Goal: Task Accomplishment & Management: Use online tool/utility

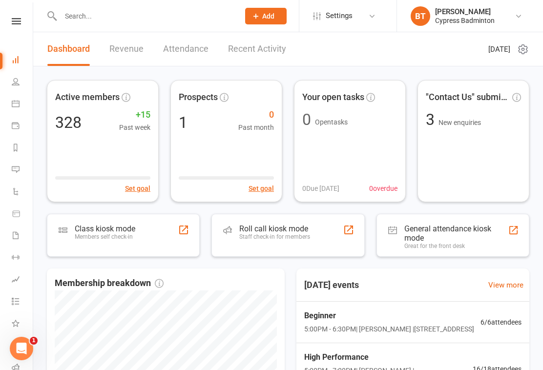
click at [17, 18] on icon at bounding box center [16, 21] width 9 height 6
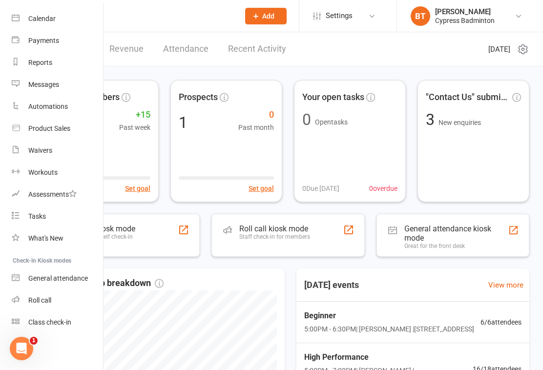
scroll to position [78, 0]
click at [65, 322] on div "Class check-in" at bounding box center [49, 322] width 43 height 8
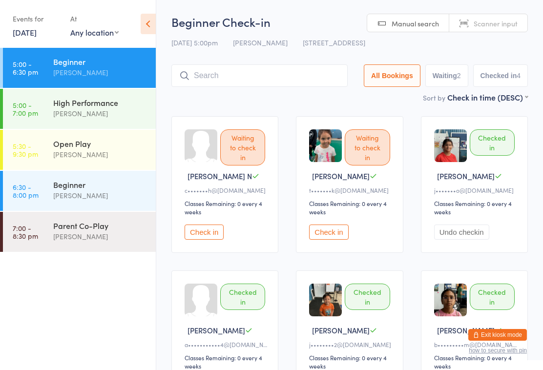
click at [542, 133] on ui-view "Beginner Check-in [DATE] 5:00pm [PERSON_NAME] [STREET_ADDRESS] Manual search Sc…" at bounding box center [349, 215] width 387 height 402
click at [72, 96] on div "High Performance [PERSON_NAME]" at bounding box center [104, 108] width 103 height 39
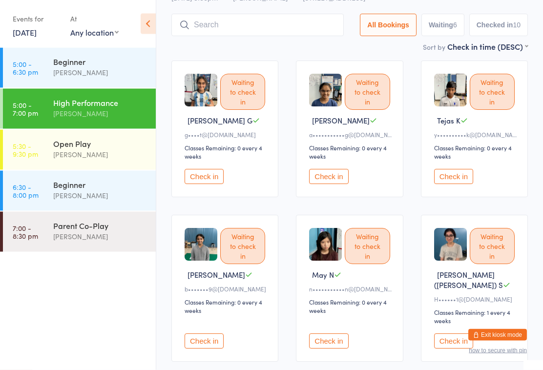
scroll to position [56, 0]
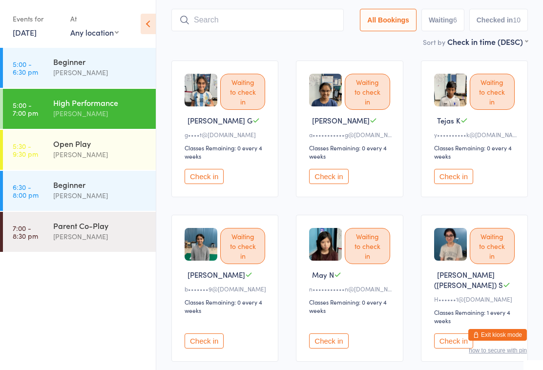
click at [269, 30] on input "search" at bounding box center [257, 20] width 172 height 22
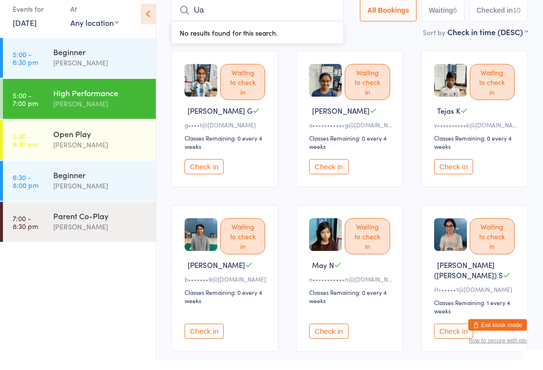
type input "U"
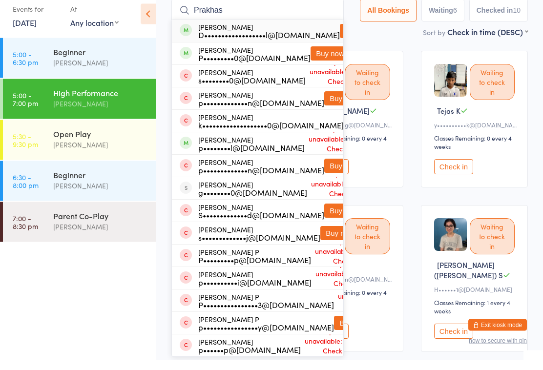
type input "Prakhas"
click at [242, 64] on div "P•••••••••0@[DOMAIN_NAME]" at bounding box center [254, 68] width 112 height 8
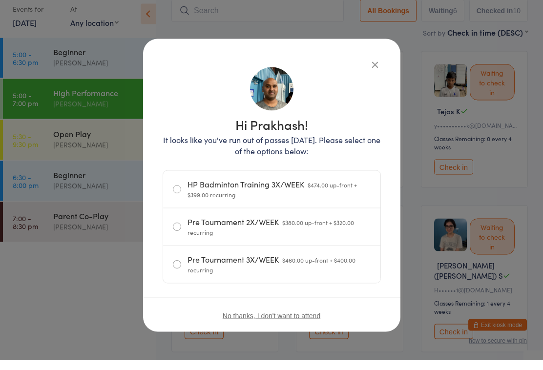
scroll to position [65, 0]
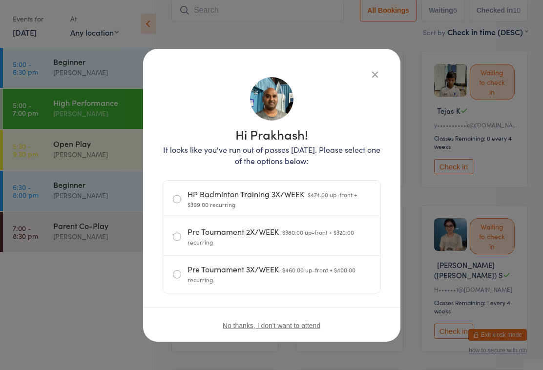
click at [371, 72] on icon "button" at bounding box center [375, 74] width 11 height 11
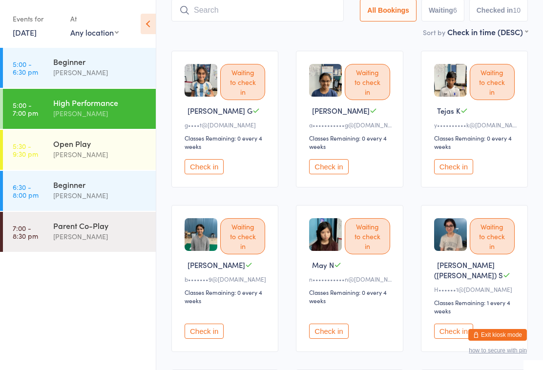
click at [87, 148] on div "Open Play" at bounding box center [100, 143] width 94 height 11
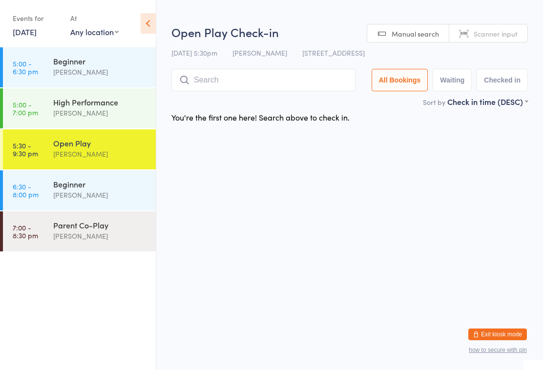
click at [256, 81] on input "search" at bounding box center [263, 80] width 184 height 22
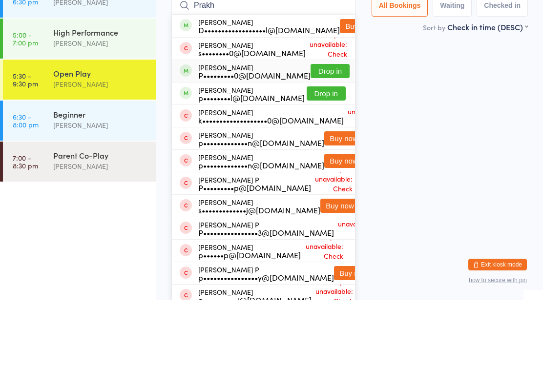
type input "Prakh"
click at [263, 142] on div "P•••••••••0@[DOMAIN_NAME]" at bounding box center [254, 146] width 112 height 8
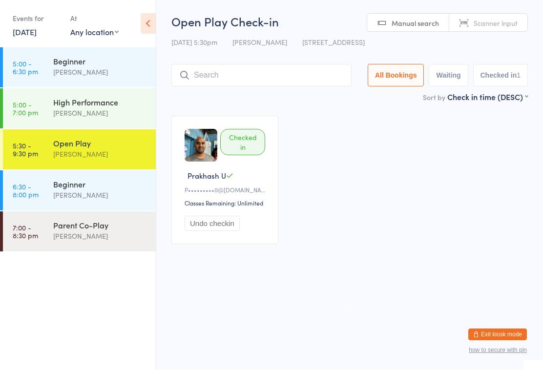
click at [348, 158] on div "Checked in Prakhash U P•••••••••0@[DOMAIN_NAME] Classes Remaining: Unlimited Un…" at bounding box center [350, 180] width 374 height 146
click at [403, 173] on div "Checked in Prakhash U P•••••••••0@[DOMAIN_NAME] Classes Remaining: Unlimited Un…" at bounding box center [350, 180] width 374 height 146
click at [289, 69] on input "search" at bounding box center [261, 75] width 180 height 22
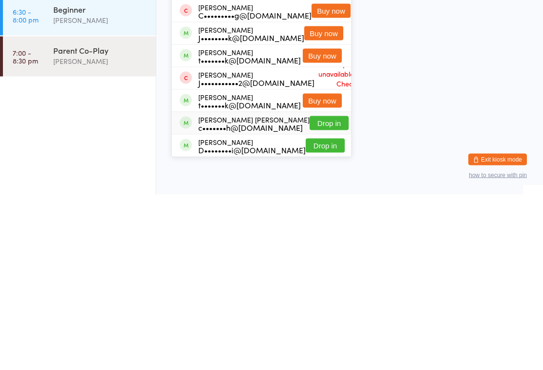
type input "Ranjit"
click at [276, 291] on div "[PERSON_NAME] [PERSON_NAME] c•••••••h@[DOMAIN_NAME]" at bounding box center [253, 299] width 111 height 16
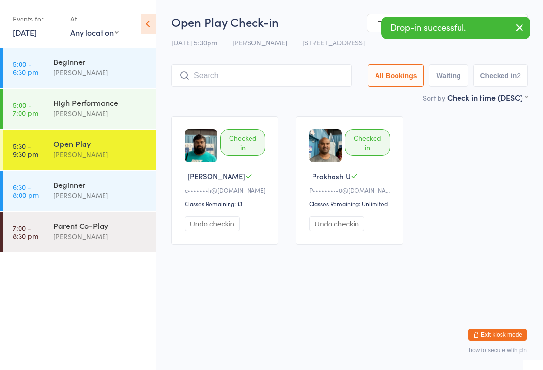
click at [260, 75] on input "search" at bounding box center [261, 75] width 180 height 22
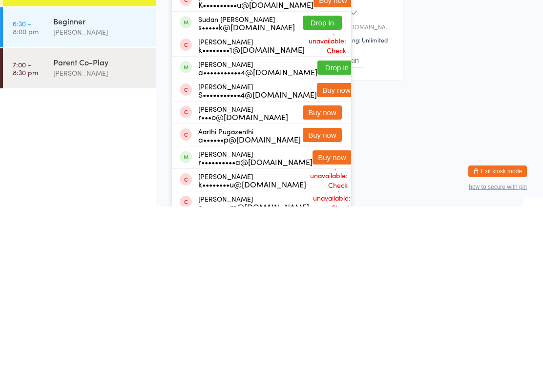
type input "Karthi"
click at [284, 232] on div "a•••••••••••4@[DOMAIN_NAME]" at bounding box center [257, 236] width 119 height 8
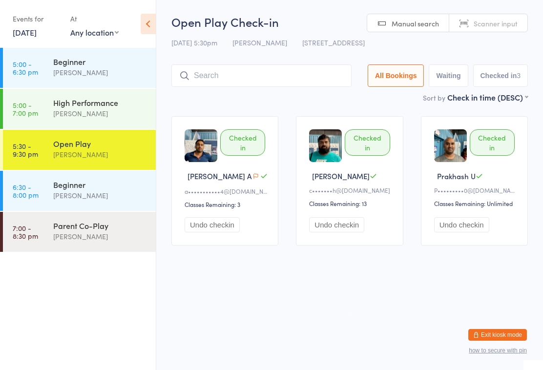
click at [103, 228] on div "Parent Co-Play" at bounding box center [100, 225] width 94 height 11
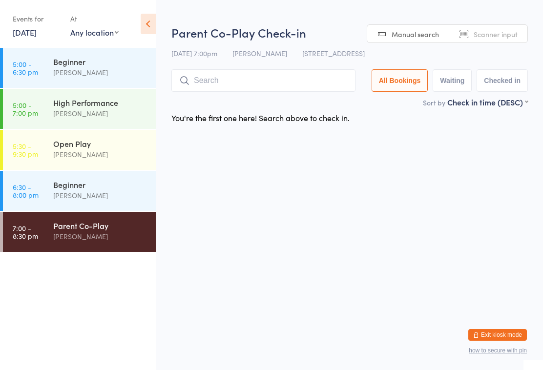
click at [293, 84] on input "search" at bounding box center [263, 80] width 184 height 22
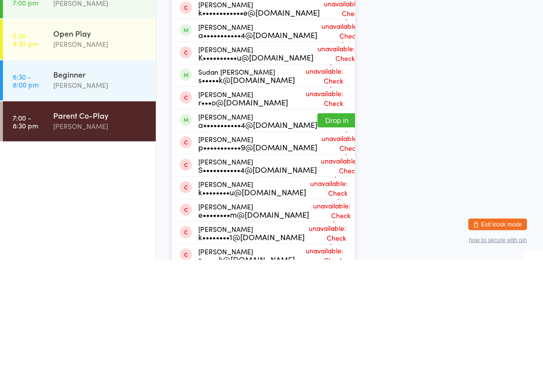
type input "[PERSON_NAME]"
click at [335, 224] on button "Drop in" at bounding box center [336, 231] width 39 height 14
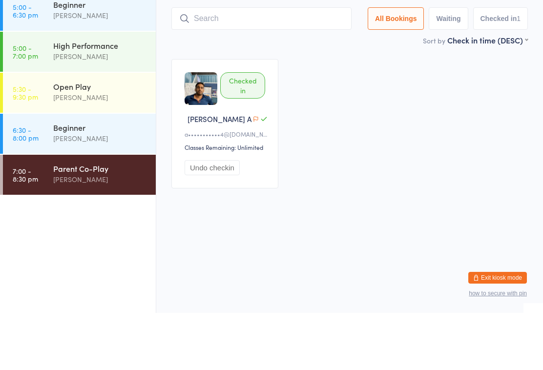
click at [452, 113] on div "Checked in [PERSON_NAME] A a•••••••••••4@[DOMAIN_NAME] Classes Remaining: Unlim…" at bounding box center [350, 180] width 374 height 147
click at [493, 338] on button "Exit kiosk mode" at bounding box center [497, 335] width 59 height 12
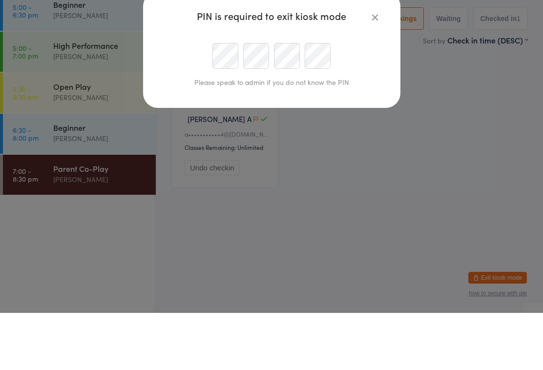
scroll to position [0, 0]
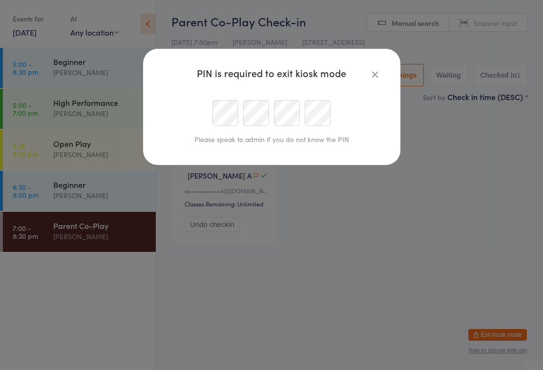
click at [370, 77] on icon "button" at bounding box center [375, 74] width 11 height 11
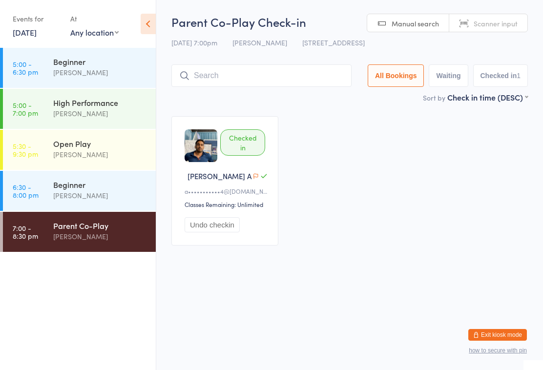
scroll to position [0, 0]
click at [197, 341] on html "You have now entered Kiosk Mode. Members will be able to check themselves in us…" at bounding box center [271, 185] width 543 height 370
click at [194, 291] on html "You have now entered Kiosk Mode. Members will be able to check themselves in us…" at bounding box center [271, 185] width 543 height 370
click at [35, 161] on link "5:30 - 9:30 pm Open Play [PERSON_NAME]" at bounding box center [79, 150] width 153 height 40
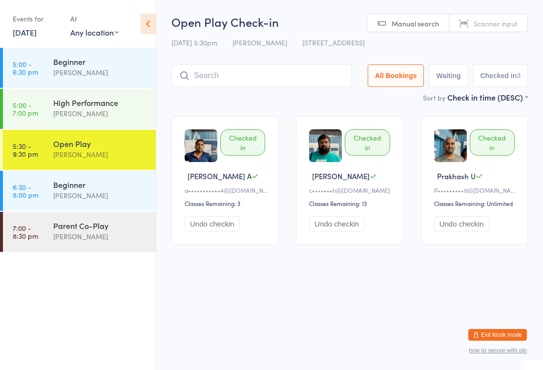
click at [114, 230] on div "Parent Co-Play" at bounding box center [100, 225] width 94 height 11
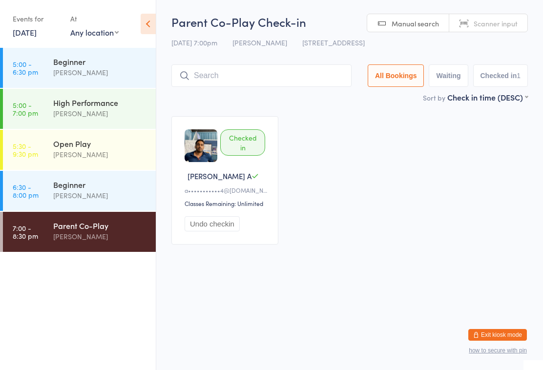
click at [267, 78] on input "search" at bounding box center [261, 75] width 180 height 22
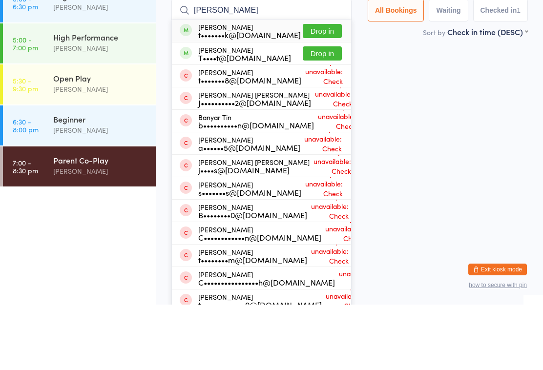
type input "[PERSON_NAME]"
click at [329, 89] on button "Drop in" at bounding box center [322, 96] width 39 height 14
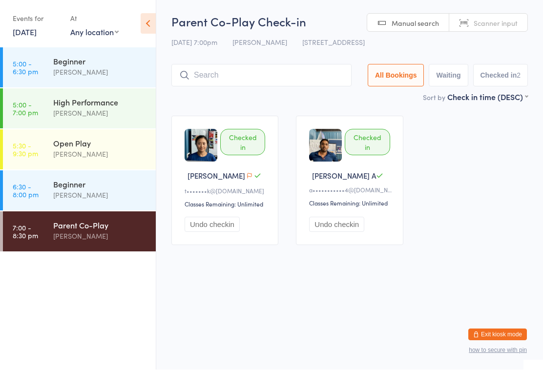
click at [94, 160] on div "[PERSON_NAME]" at bounding box center [100, 154] width 94 height 11
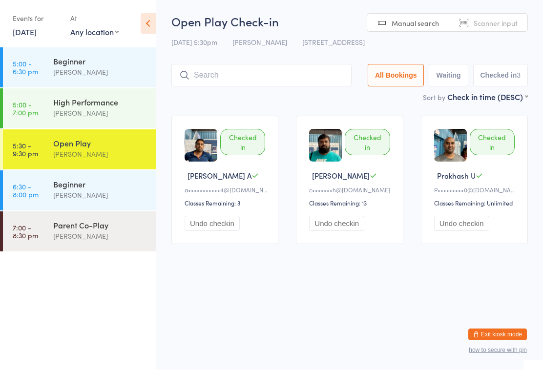
click at [84, 239] on div "[PERSON_NAME]" at bounding box center [100, 236] width 94 height 11
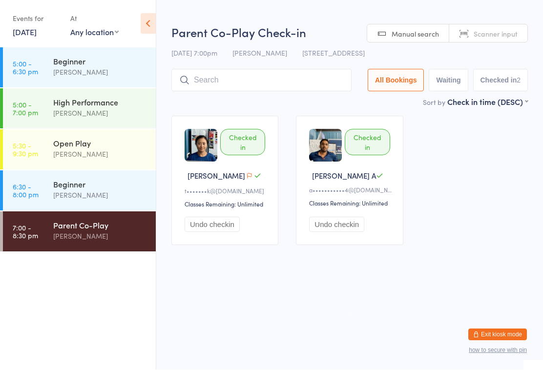
click at [205, 85] on input "search" at bounding box center [261, 80] width 180 height 22
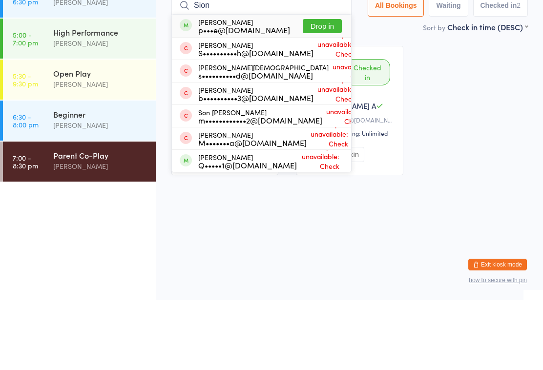
type input "Sion"
click at [322, 89] on button "Drop in" at bounding box center [322, 96] width 39 height 14
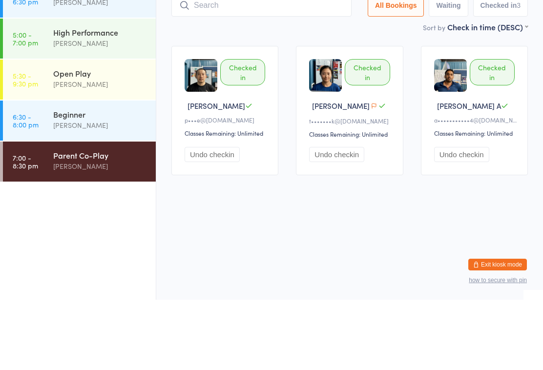
click at [205, 72] on input "search" at bounding box center [261, 75] width 180 height 22
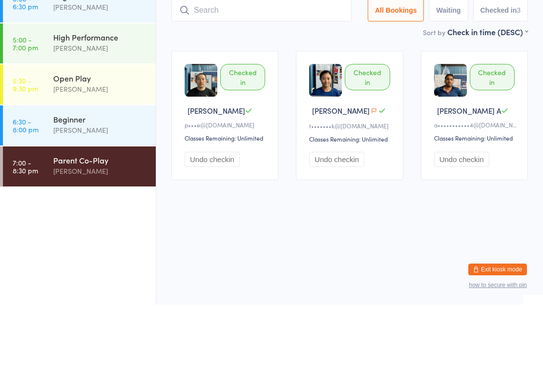
type input "P"
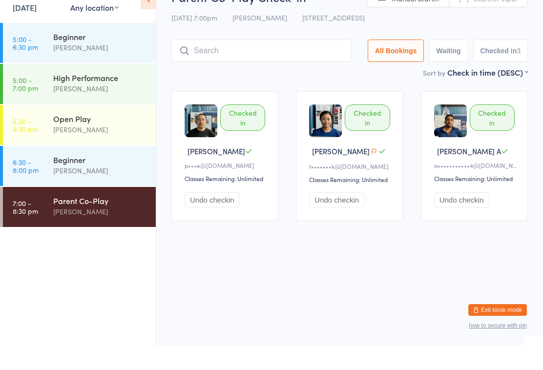
click at [201, 64] on input "search" at bounding box center [261, 75] width 180 height 22
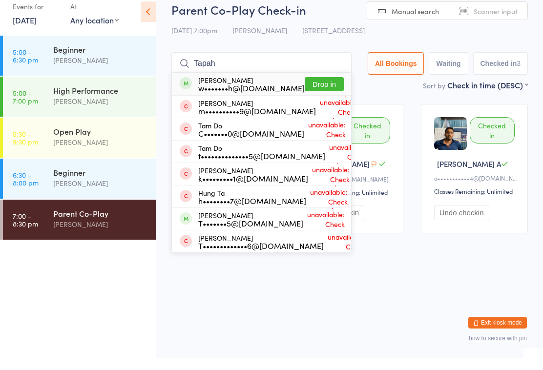
type input "Tapah"
click at [316, 89] on button "Drop in" at bounding box center [324, 96] width 39 height 14
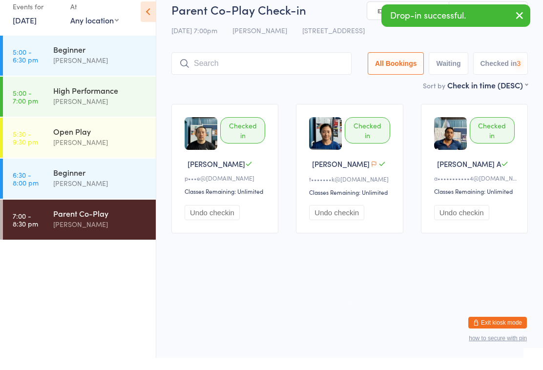
scroll to position [12, 0]
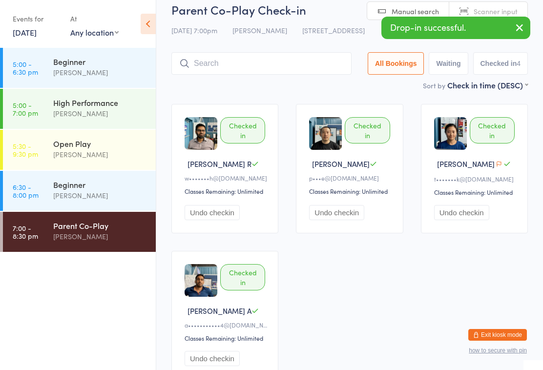
click at [197, 69] on input "search" at bounding box center [261, 63] width 180 height 22
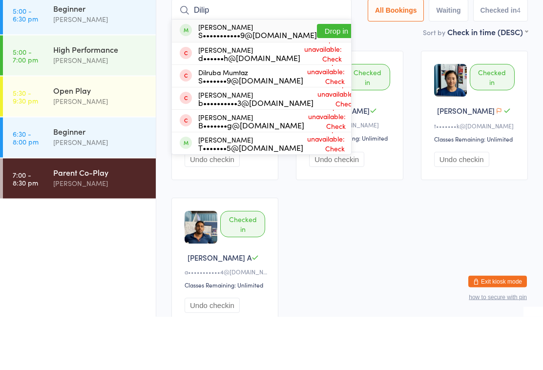
type input "Dilip"
click at [317, 78] on button "Drop in" at bounding box center [336, 85] width 39 height 14
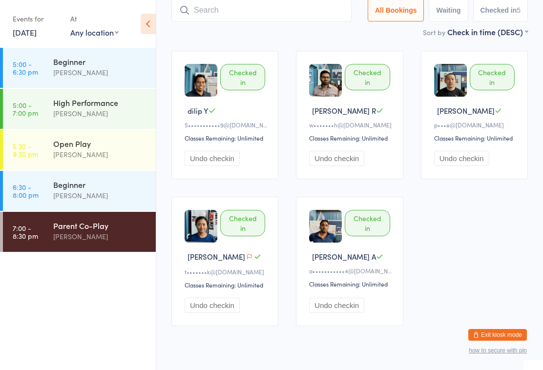
click at [87, 144] on div "Open Play" at bounding box center [100, 143] width 94 height 11
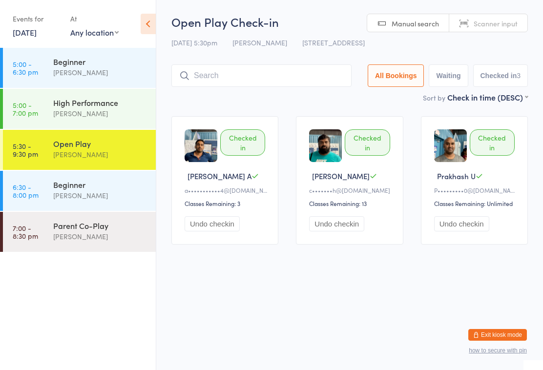
click at [95, 236] on div "[PERSON_NAME]" at bounding box center [100, 236] width 94 height 11
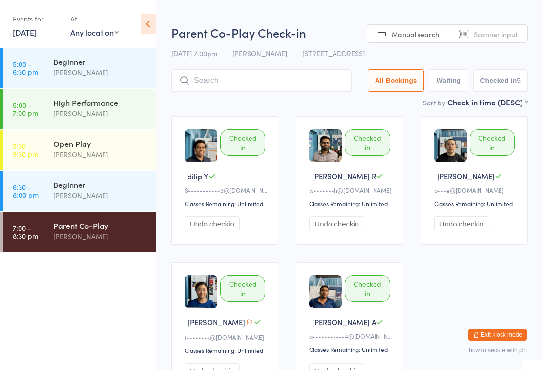
click at [105, 186] on div "Beginner" at bounding box center [100, 184] width 94 height 11
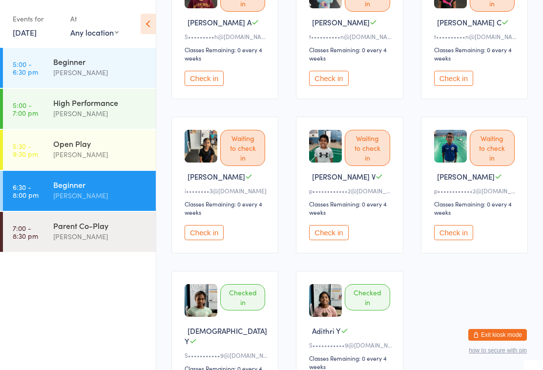
scroll to position [152, 0]
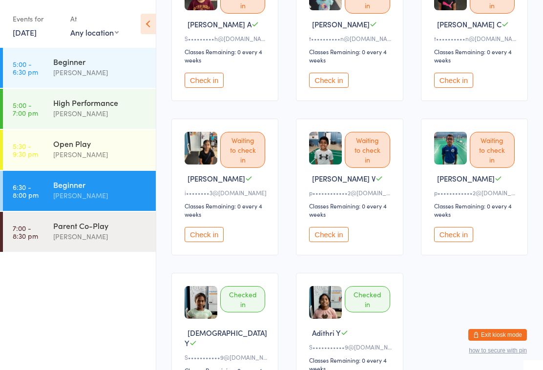
click at [117, 67] on div "Beginner" at bounding box center [100, 61] width 94 height 11
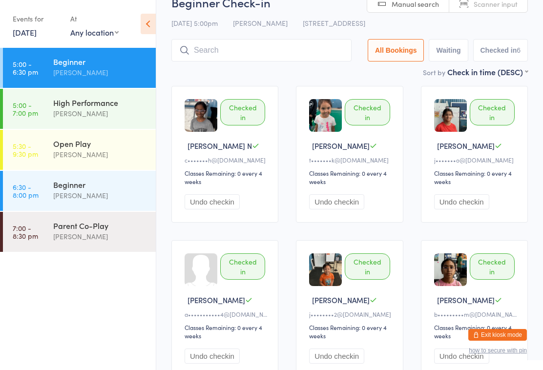
scroll to position [23, 0]
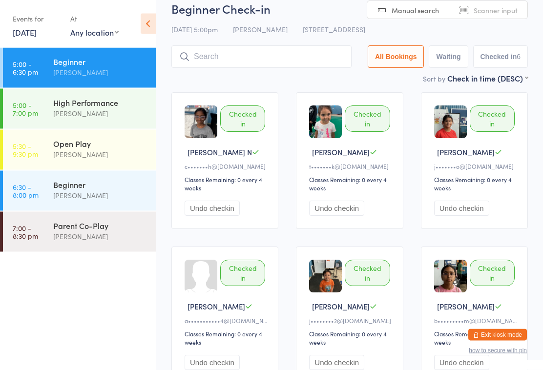
click at [108, 109] on div "[PERSON_NAME]" at bounding box center [100, 113] width 94 height 11
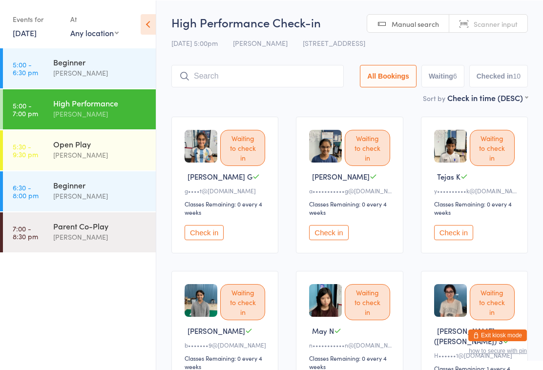
click at [85, 288] on ul "5:00 - 6:30 pm Beginner [PERSON_NAME] 5:00 - 7:00 pm High Performance [PERSON_N…" at bounding box center [78, 209] width 156 height 322
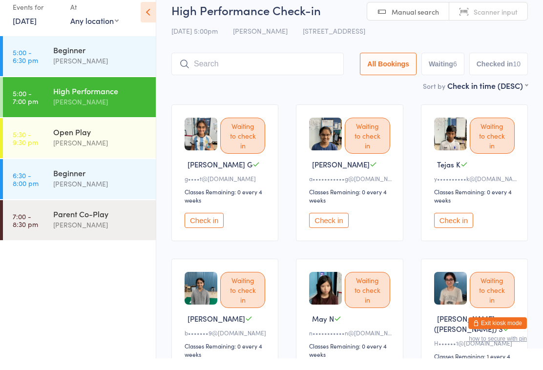
scroll to position [15, 0]
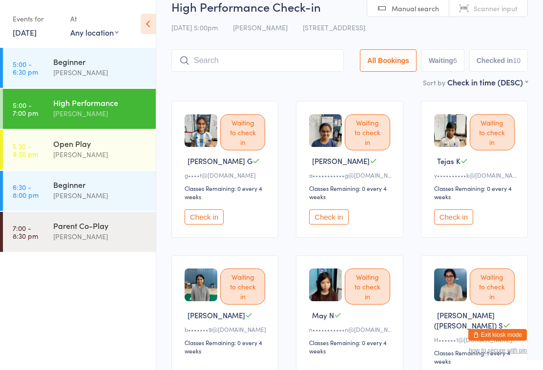
click at [79, 284] on ul "5:00 - 6:30 pm Beginner [PERSON_NAME] 5:00 - 7:00 pm High Performance [PERSON_N…" at bounding box center [78, 209] width 156 height 322
click at [64, 195] on div "[PERSON_NAME]" at bounding box center [100, 195] width 94 height 11
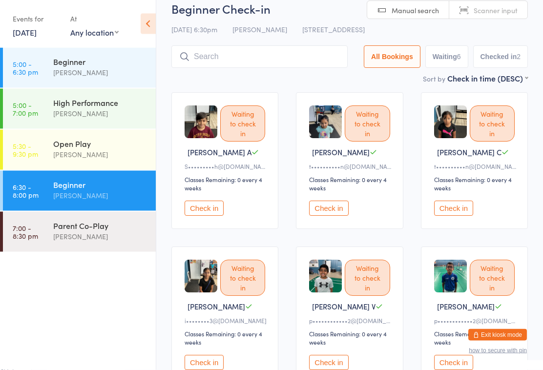
scroll to position [24, 0]
click at [64, 106] on div "High Performance" at bounding box center [100, 102] width 94 height 11
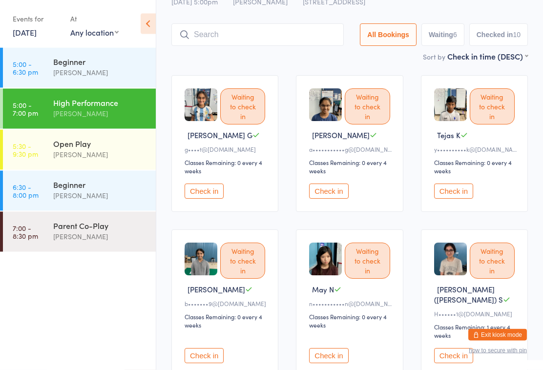
scroll to position [42, 0]
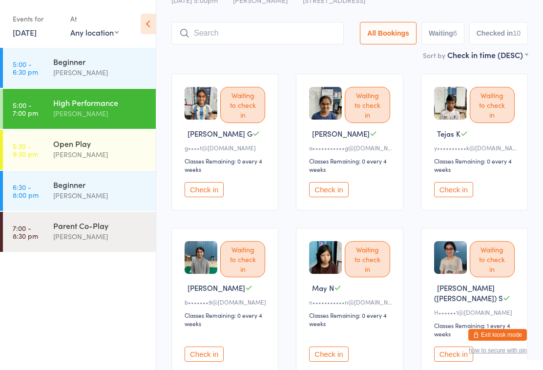
click at [75, 151] on div "[PERSON_NAME]" at bounding box center [100, 154] width 94 height 11
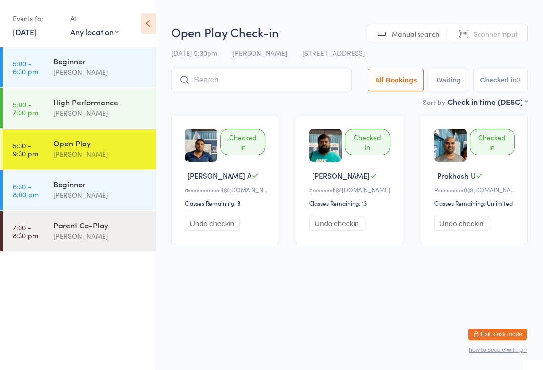
click at [213, 80] on input "search" at bounding box center [261, 80] width 180 height 22
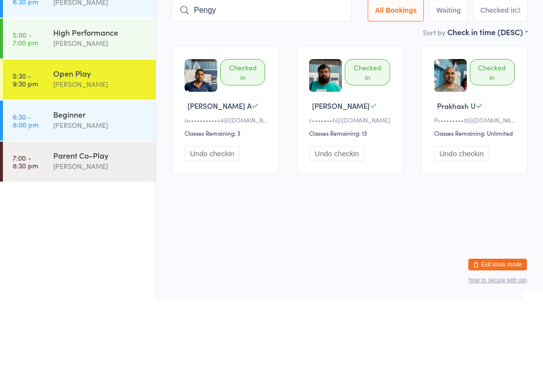
type input "Pengyu"
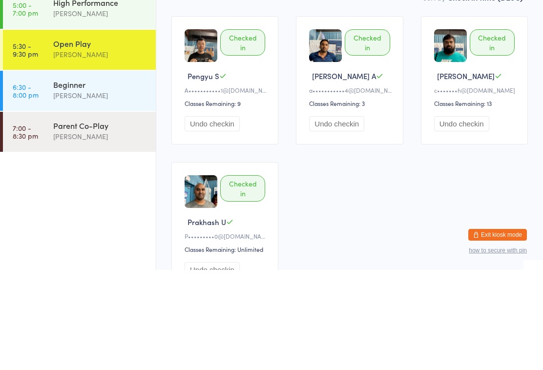
type input "s"
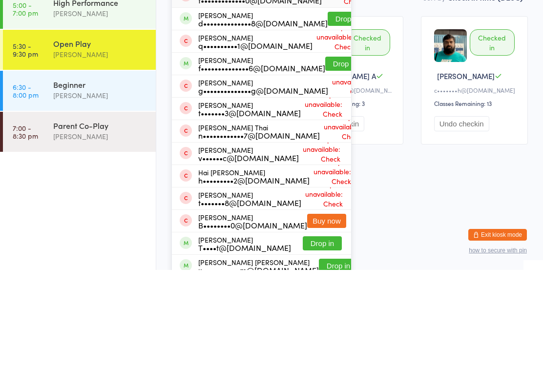
type input "t"
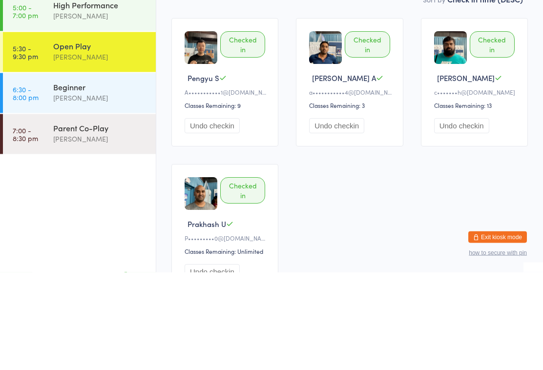
click at [338, 163] on div "Checked in Pengyu S A•••••••••••1@[DOMAIN_NAME] Classes Remaining: 9 Undo check…" at bounding box center [350, 253] width 374 height 292
click at [236, 76] on input "search" at bounding box center [261, 75] width 180 height 22
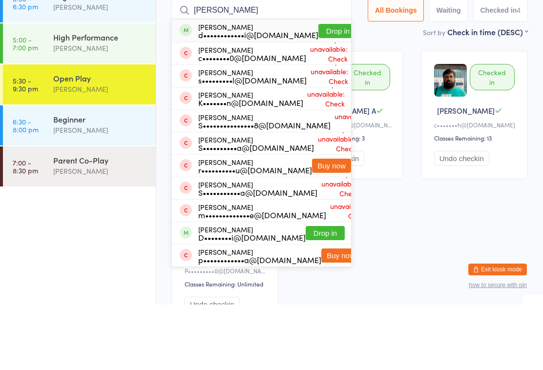
type input "[PERSON_NAME]"
click at [329, 89] on button "Drop in" at bounding box center [337, 96] width 39 height 14
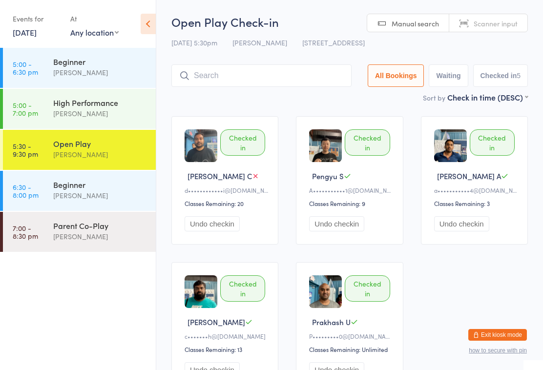
click at [252, 79] on input "search" at bounding box center [261, 75] width 180 height 22
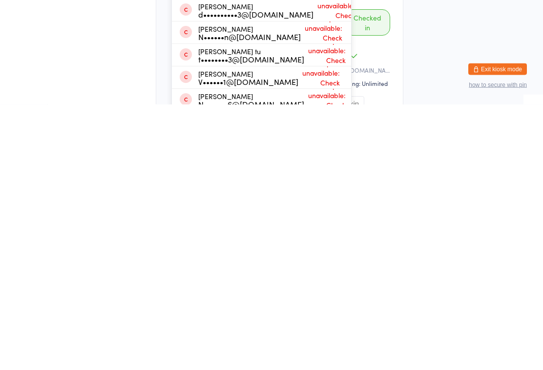
scroll to position [83, 0]
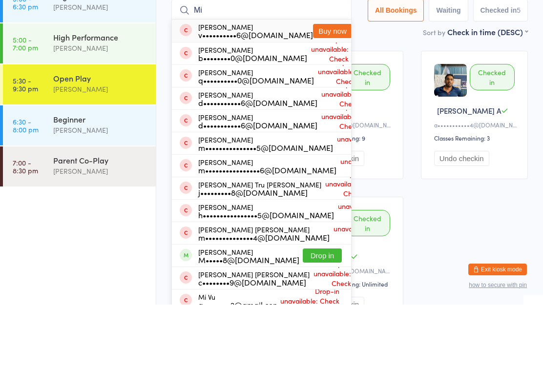
type input "M"
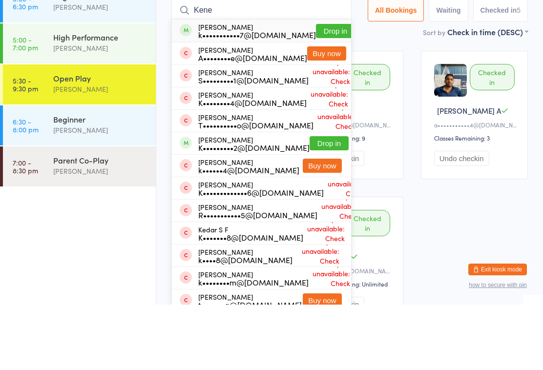
type input "Kene"
click at [322, 89] on button "Drop in" at bounding box center [335, 96] width 39 height 14
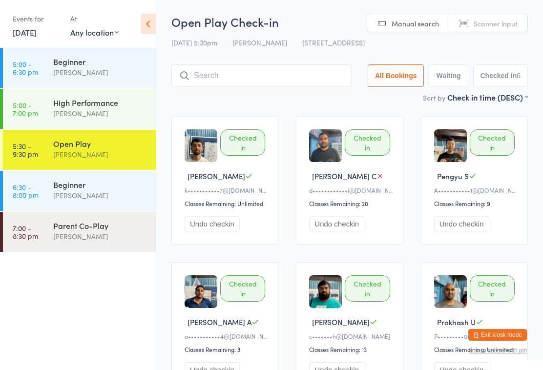
click at [213, 76] on input "search" at bounding box center [261, 75] width 180 height 22
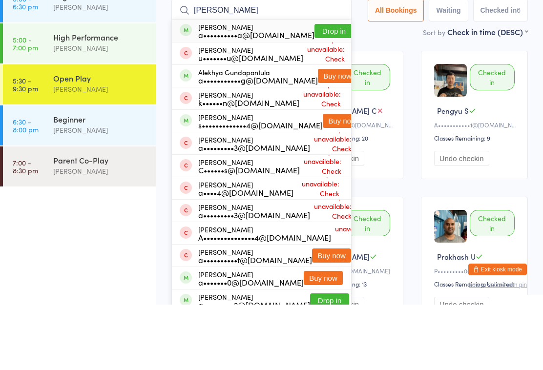
type input "[PERSON_NAME]"
click at [319, 107] on li "[PERSON_NAME] he u•••••••u@[DOMAIN_NAME] Drop-in unavailable: Check membership" at bounding box center [261, 118] width 179 height 22
type input "[PERSON_NAME]"
click at [320, 97] on button "Drop in" at bounding box center [334, 96] width 39 height 14
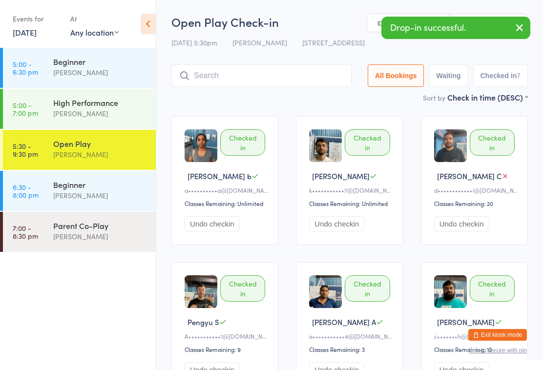
click at [208, 73] on input "search" at bounding box center [261, 75] width 180 height 22
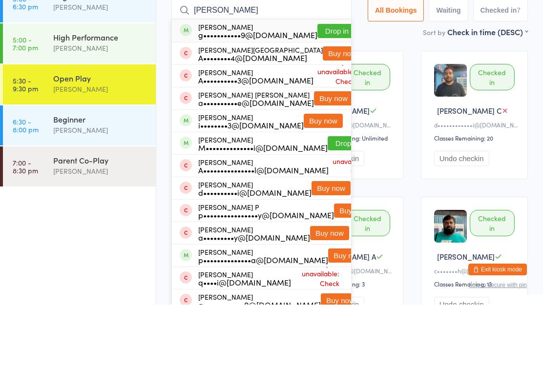
type input "[PERSON_NAME]"
click at [318, 89] on button "Drop in" at bounding box center [336, 96] width 39 height 14
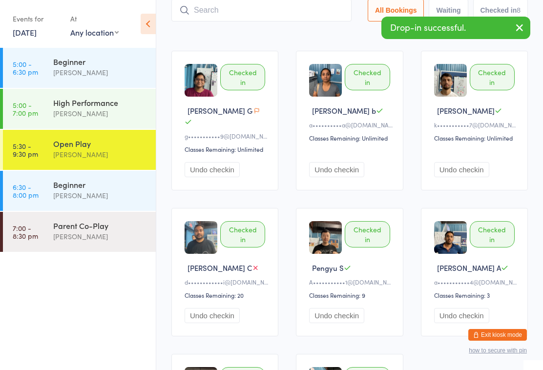
click at [226, 21] on input "search" at bounding box center [261, 10] width 180 height 22
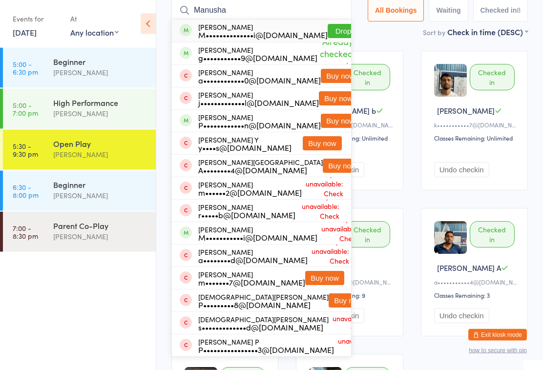
type input "Manusha"
click at [328, 33] on button "Drop in" at bounding box center [347, 31] width 39 height 14
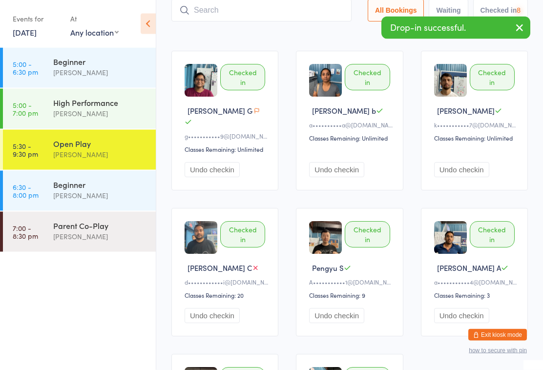
scroll to position [65, 0]
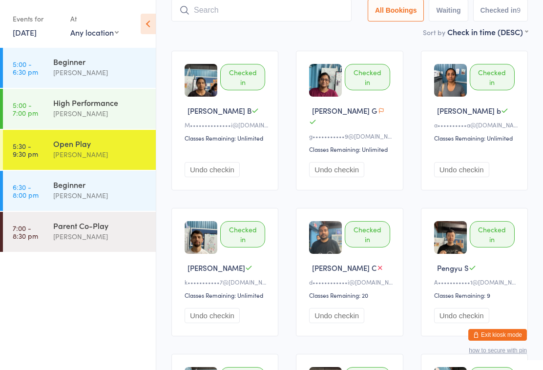
click at [263, 13] on input "search" at bounding box center [261, 10] width 180 height 22
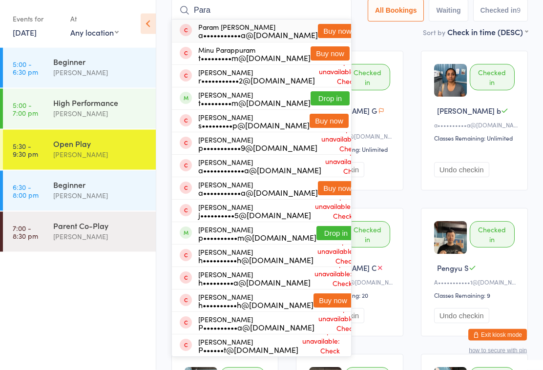
type input "Para"
click at [247, 109] on div "[PERSON_NAME] t•••••••••m@[DOMAIN_NAME] Drop in" at bounding box center [261, 99] width 179 height 22
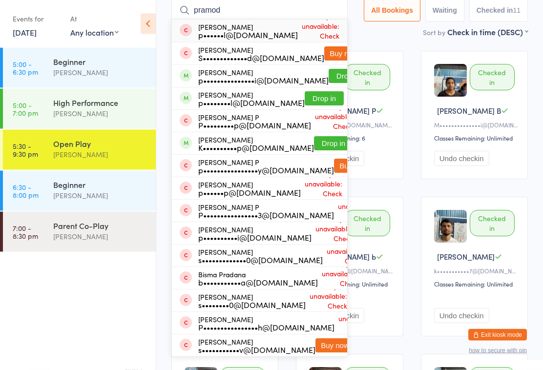
type input "pramod"
click at [329, 84] on button "Drop in" at bounding box center [348, 76] width 39 height 14
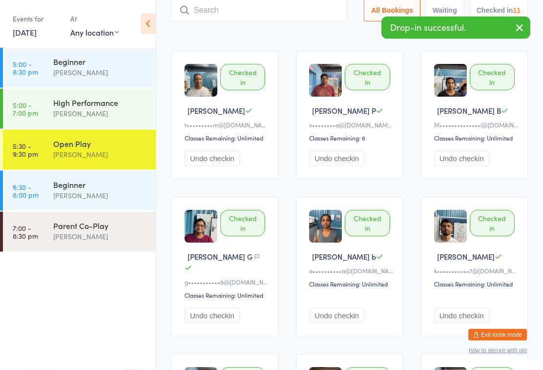
scroll to position [65, 0]
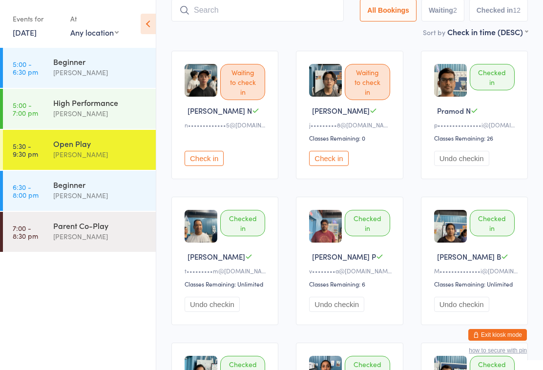
click at [305, 20] on input "search" at bounding box center [257, 10] width 172 height 22
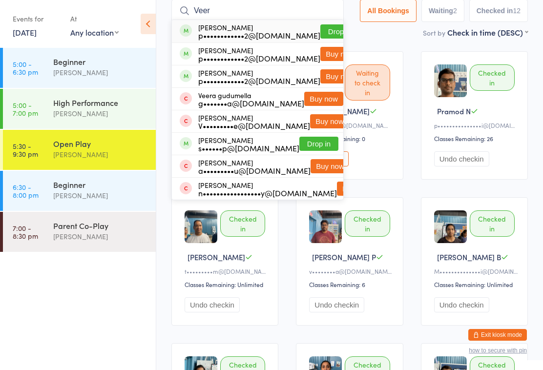
type input "Veer"
click at [320, 29] on button "Drop in" at bounding box center [339, 31] width 39 height 14
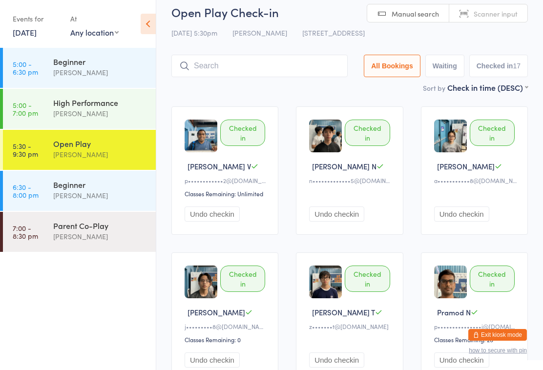
scroll to position [0, 0]
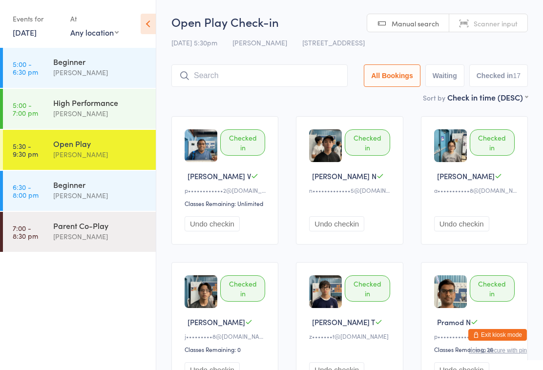
click at [274, 76] on input "search" at bounding box center [259, 75] width 176 height 22
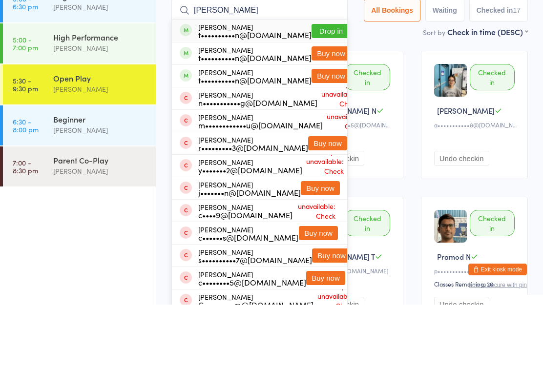
type input "[PERSON_NAME]"
click at [315, 89] on button "Drop in" at bounding box center [331, 96] width 39 height 14
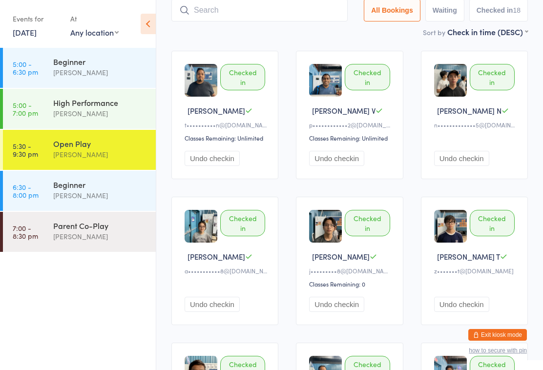
click at [61, 192] on div "[PERSON_NAME]" at bounding box center [100, 195] width 94 height 11
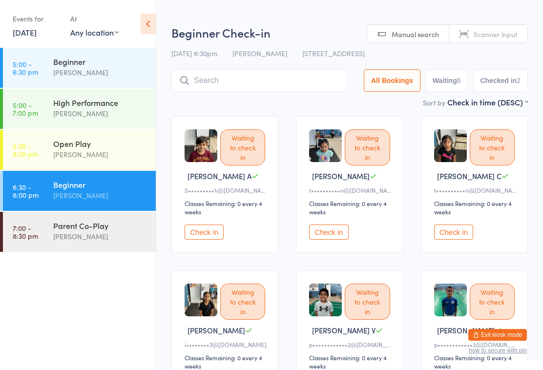
click at [338, 238] on button "Check in" at bounding box center [328, 232] width 39 height 15
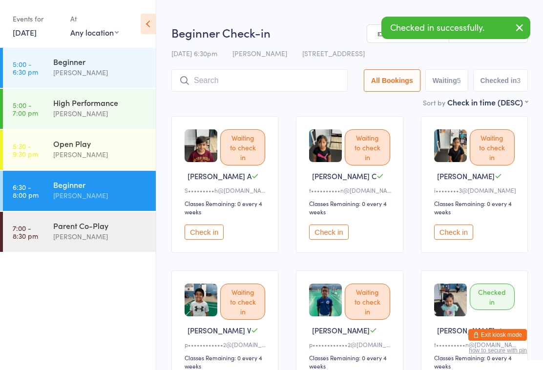
click at [324, 240] on button "Check in" at bounding box center [328, 232] width 39 height 15
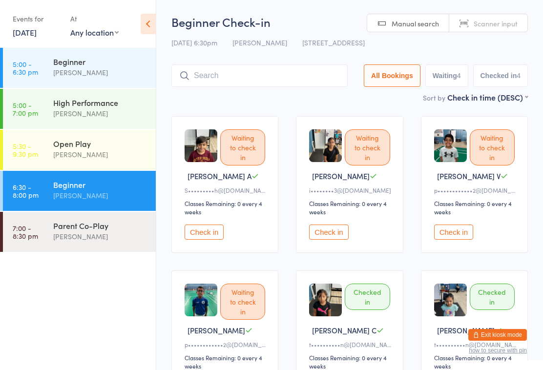
click at [64, 147] on div "Open Play" at bounding box center [100, 143] width 94 height 11
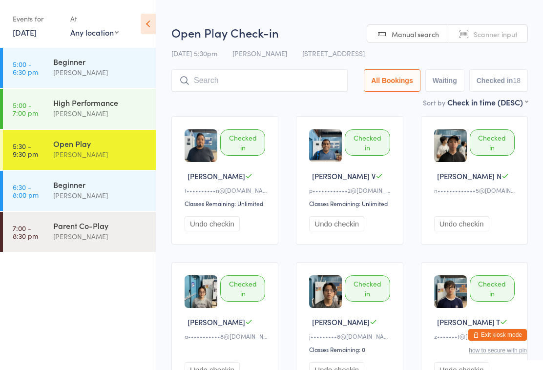
click at [67, 239] on div "[PERSON_NAME]" at bounding box center [100, 236] width 94 height 11
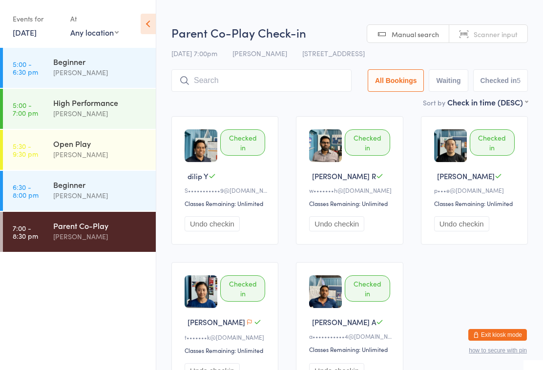
click at [292, 81] on input "search" at bounding box center [261, 80] width 180 height 22
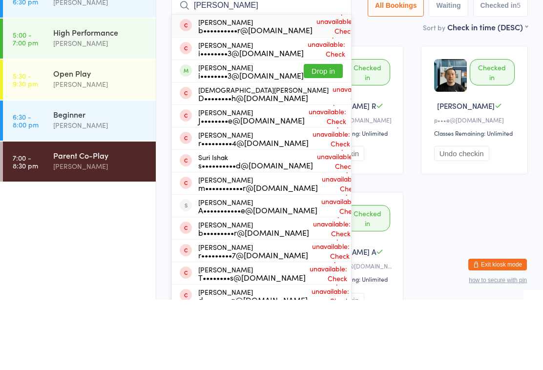
type input "[PERSON_NAME]"
click at [322, 134] on button "Drop in" at bounding box center [323, 141] width 39 height 14
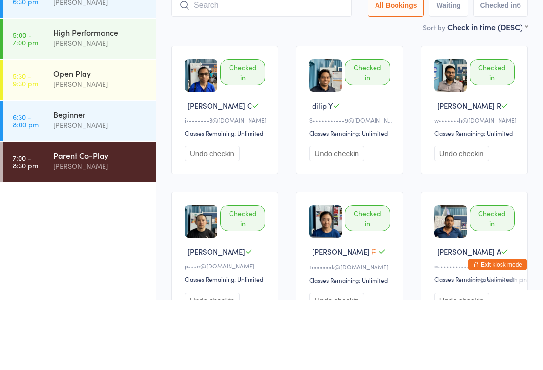
click at [65, 190] on div "[PERSON_NAME]" at bounding box center [100, 195] width 94 height 11
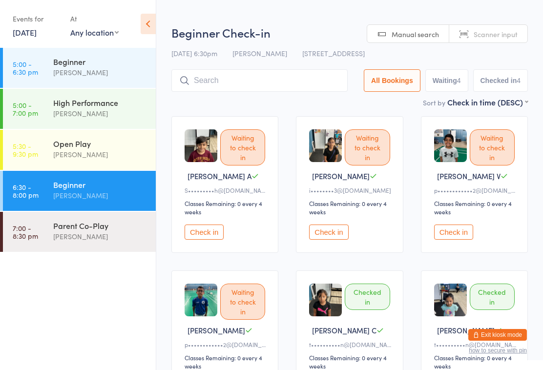
click at [265, 78] on input "search" at bounding box center [259, 80] width 176 height 22
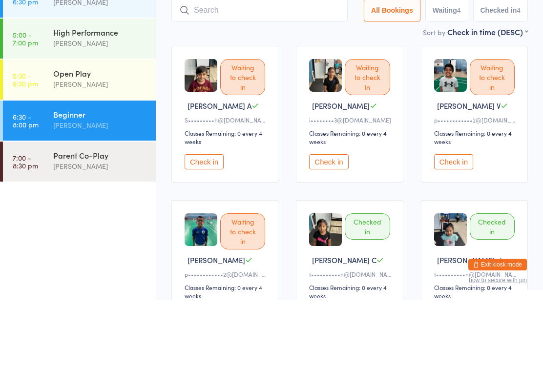
scroll to position [70, 0]
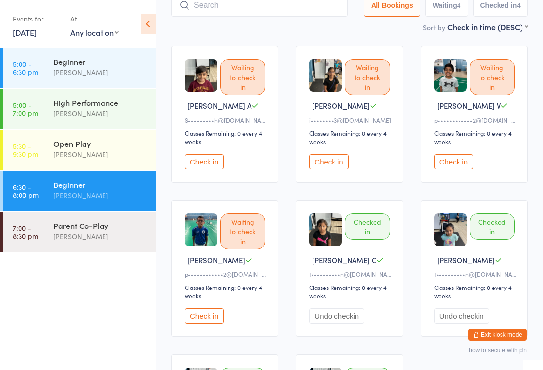
click at [334, 165] on button "Check in" at bounding box center [328, 161] width 39 height 15
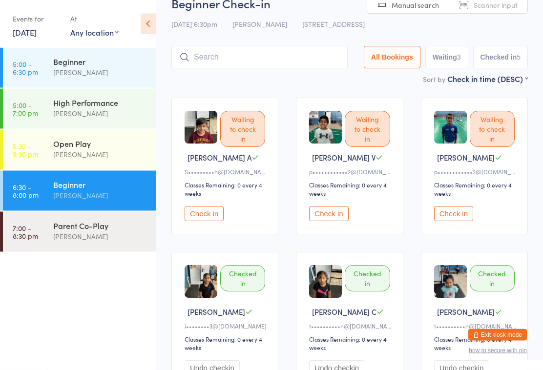
scroll to position [0, 0]
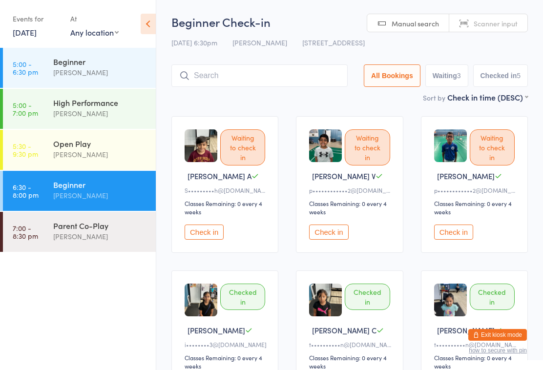
click at [63, 158] on div "[PERSON_NAME]" at bounding box center [100, 154] width 94 height 11
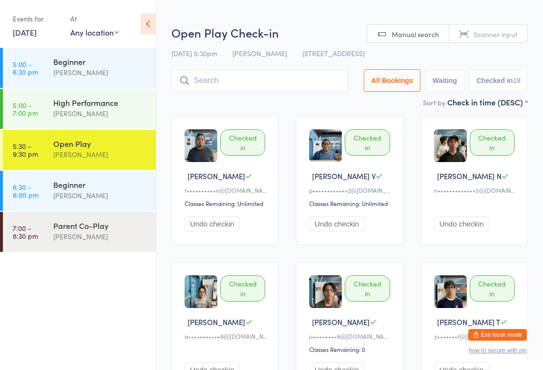
click at [253, 79] on input "search" at bounding box center [259, 80] width 176 height 22
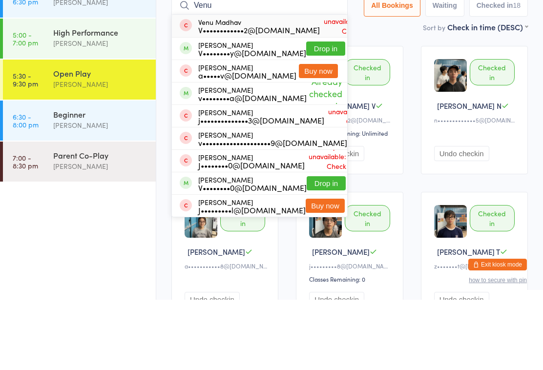
type input "Venu"
click at [317, 112] on button "Drop in" at bounding box center [325, 119] width 39 height 14
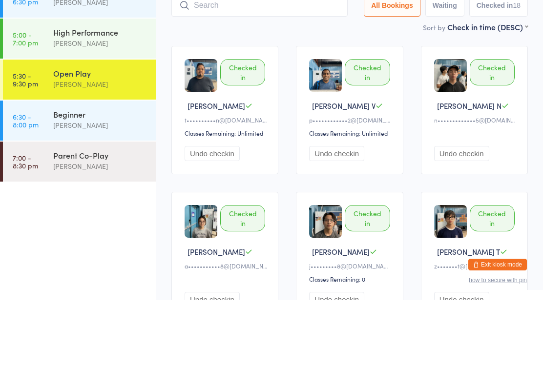
scroll to position [70, 0]
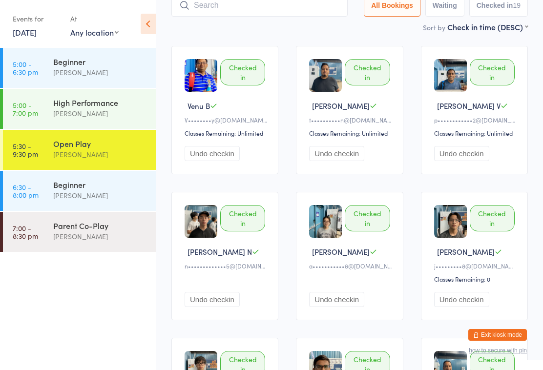
click at [65, 186] on div "Beginner" at bounding box center [100, 184] width 94 height 11
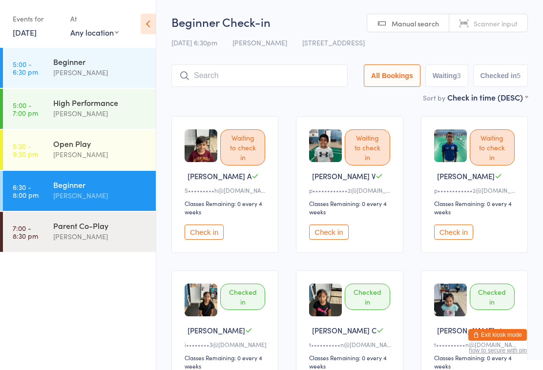
click at [111, 147] on div "Open Play" at bounding box center [100, 143] width 94 height 11
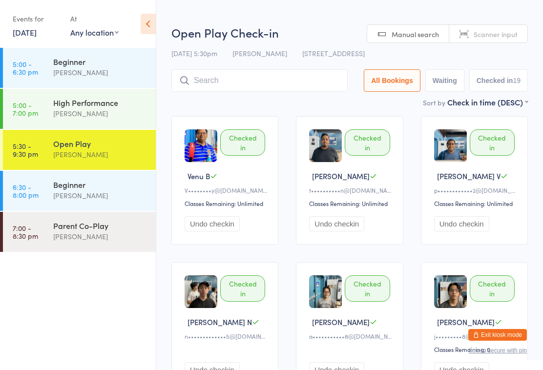
click at [233, 83] on input "search" at bounding box center [259, 80] width 176 height 22
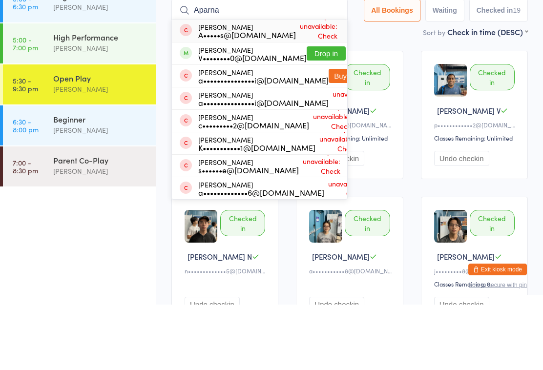
type input "Aparna"
click at [319, 112] on button "Drop in" at bounding box center [326, 119] width 39 height 14
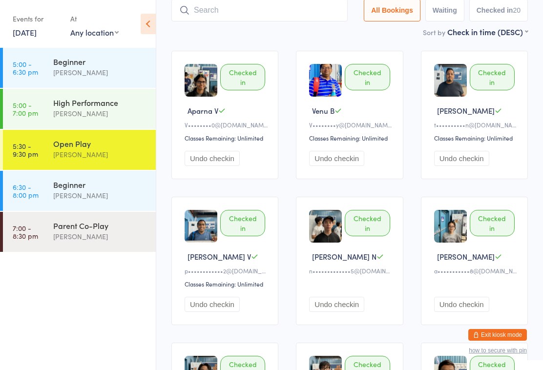
click at [288, 18] on input "search" at bounding box center [259, 10] width 176 height 22
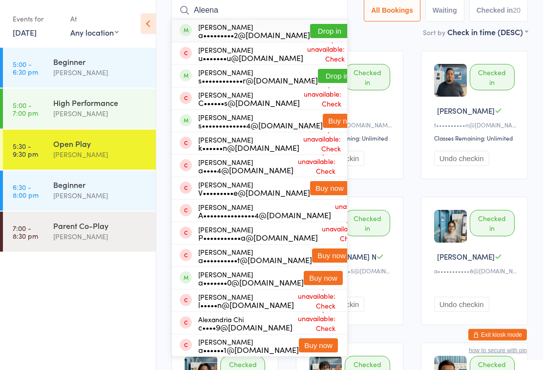
type input "Aleena"
click at [312, 30] on button "Drop in" at bounding box center [329, 31] width 39 height 14
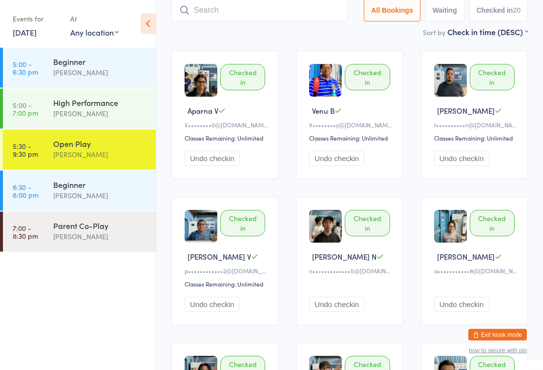
scroll to position [65, 0]
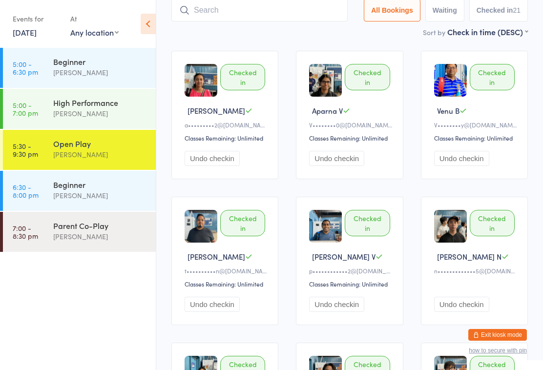
click at [259, 21] on input "search" at bounding box center [259, 10] width 176 height 22
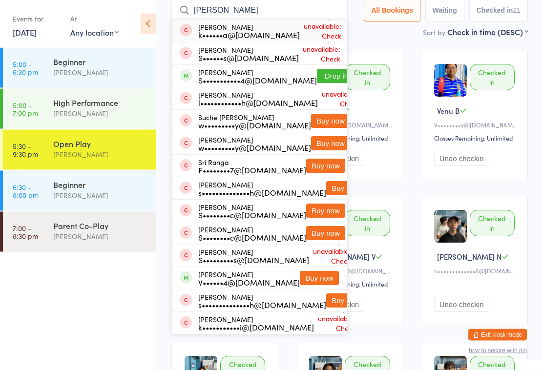
type input "[PERSON_NAME]"
click at [328, 80] on button "Drop in" at bounding box center [336, 76] width 39 height 14
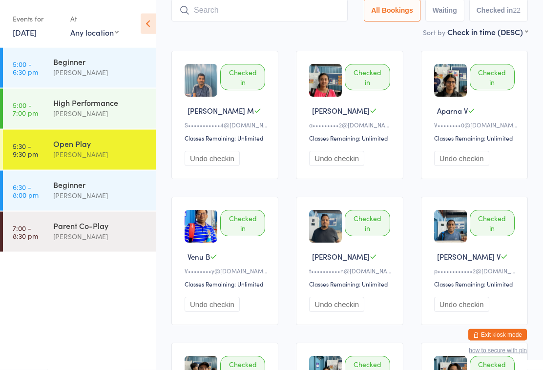
click at [298, 20] on input "search" at bounding box center [259, 11] width 176 height 22
click at [227, 161] on button "Undo checkin" at bounding box center [212, 158] width 55 height 15
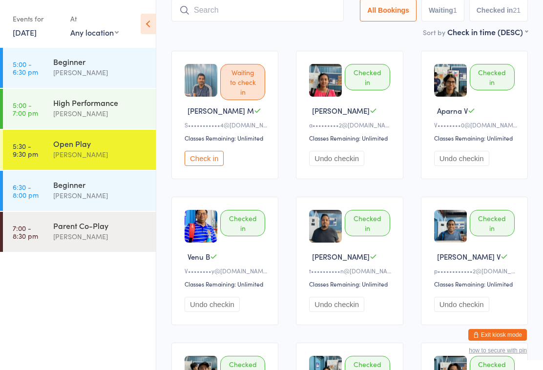
click at [197, 166] on button "Check in" at bounding box center [204, 158] width 39 height 15
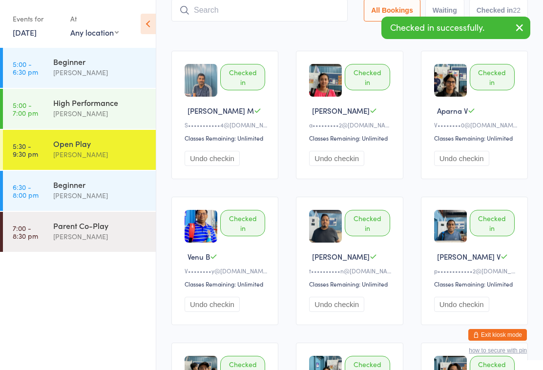
click at [282, 34] on div "Sort by Check in time (DESC) First name (ASC) First name (DESC) Last name (ASC)…" at bounding box center [349, 31] width 357 height 11
click at [270, 21] on input "search" at bounding box center [259, 10] width 176 height 22
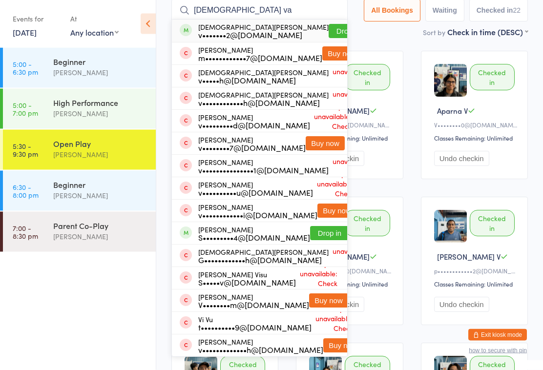
type input "[DEMOGRAPHIC_DATA] va"
click at [329, 34] on button "Drop in" at bounding box center [348, 31] width 39 height 14
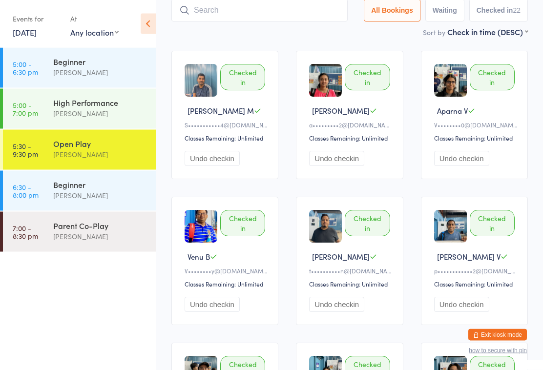
scroll to position [65, 0]
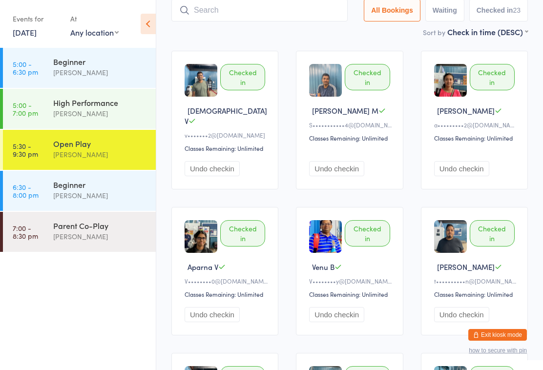
click at [240, 19] on input "search" at bounding box center [259, 10] width 176 height 22
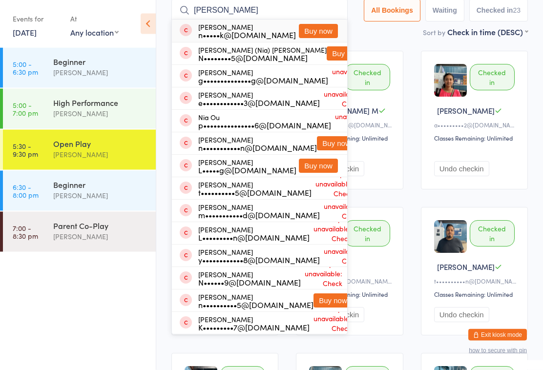
type input "[PERSON_NAME]"
click at [239, 38] on div "n•••••k@[DOMAIN_NAME]" at bounding box center [247, 35] width 98 height 8
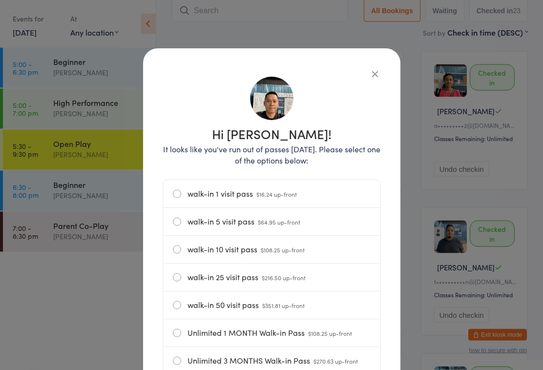
click at [374, 72] on icon "button" at bounding box center [375, 74] width 11 height 11
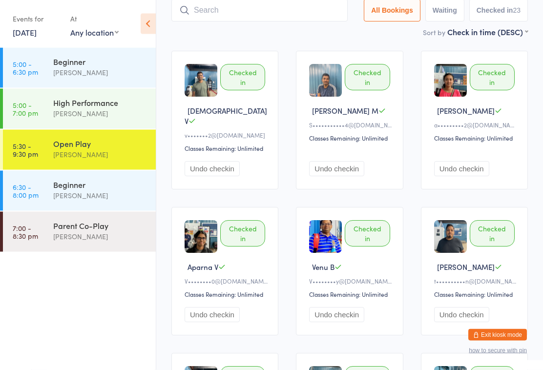
scroll to position [65, 0]
click at [229, 15] on input "search" at bounding box center [259, 10] width 176 height 22
type input "[PERSON_NAME]"
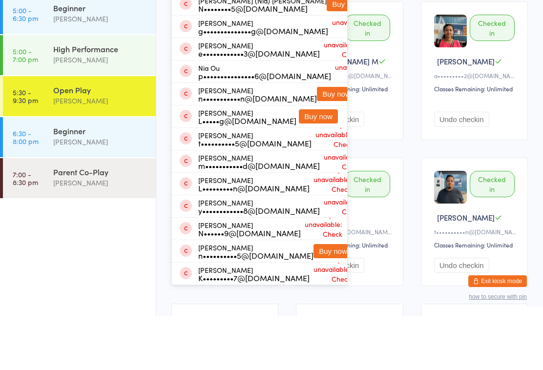
scroll to position [55, 0]
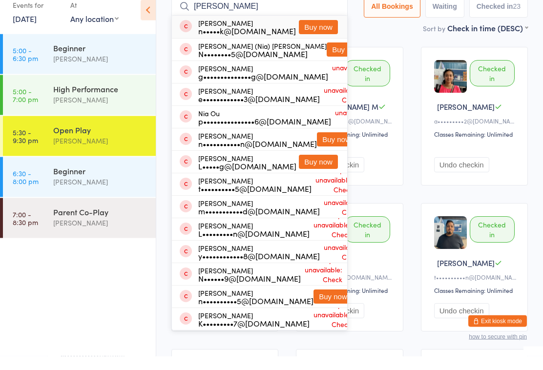
click at [82, 138] on div "Open Play" at bounding box center [100, 143] width 94 height 11
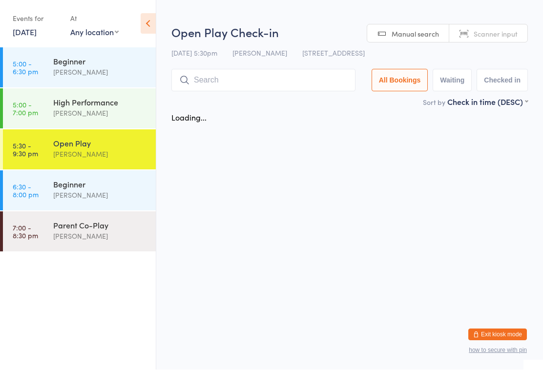
scroll to position [0, 0]
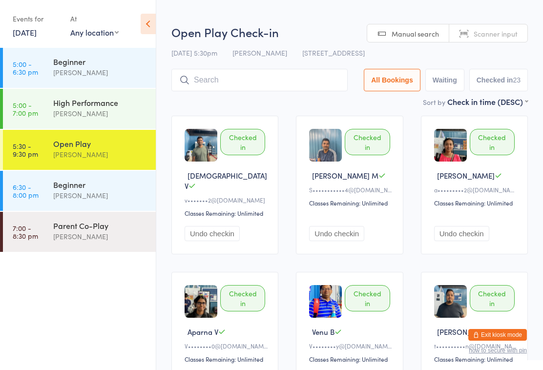
click at [209, 84] on input "search" at bounding box center [259, 80] width 176 height 22
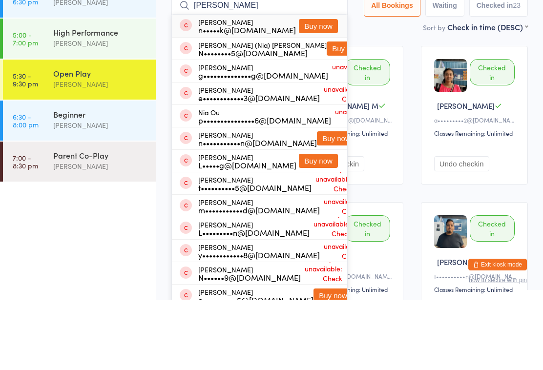
type input "[PERSON_NAME]"
click at [224, 96] on div "n•••••k@[DOMAIN_NAME]" at bounding box center [247, 100] width 98 height 8
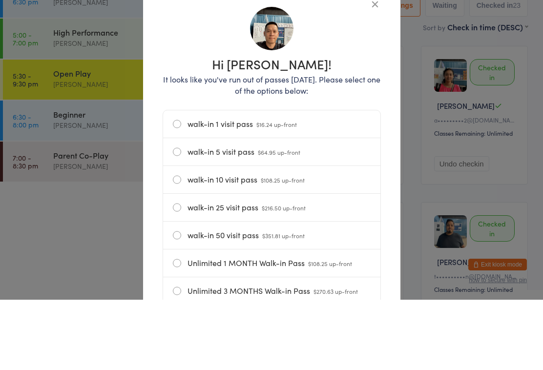
scroll to position [70, 0]
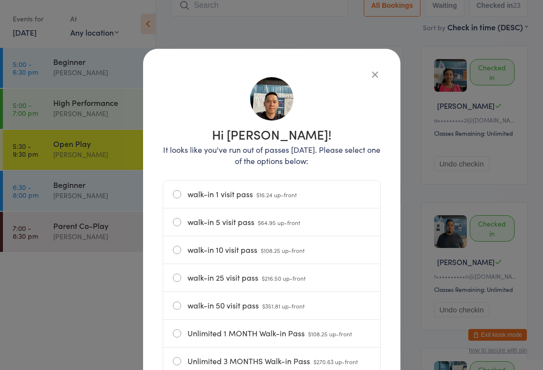
click at [374, 77] on icon "button" at bounding box center [375, 74] width 11 height 11
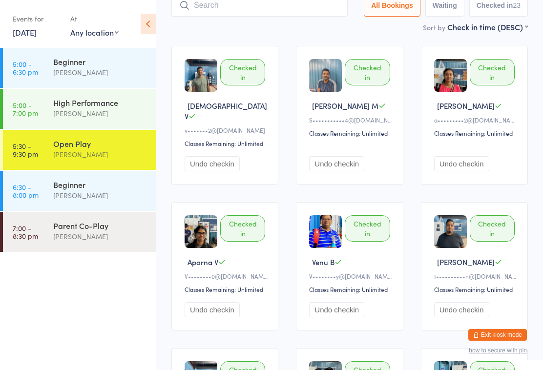
scroll to position [0, 0]
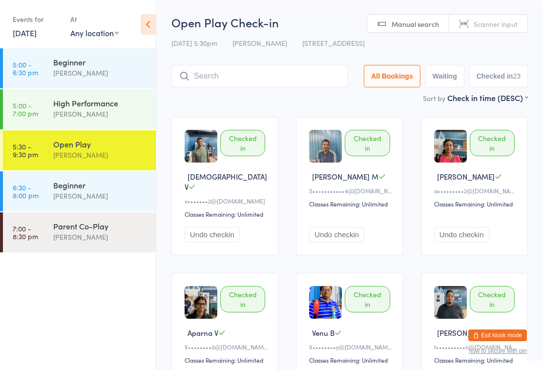
click at [199, 74] on input "search" at bounding box center [259, 75] width 176 height 22
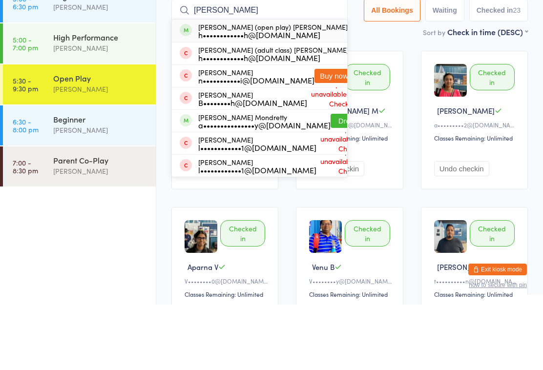
type input "[PERSON_NAME]"
click at [348, 89] on button "Drop in" at bounding box center [367, 96] width 39 height 14
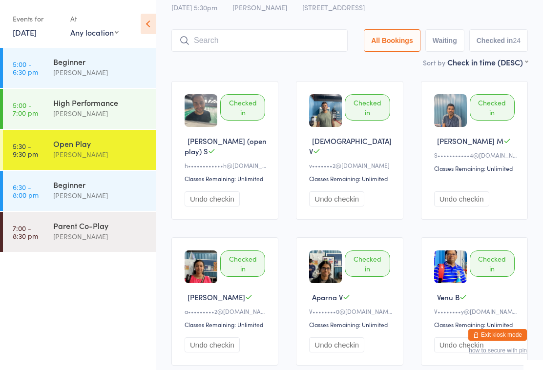
click at [204, 46] on input "search" at bounding box center [259, 40] width 176 height 22
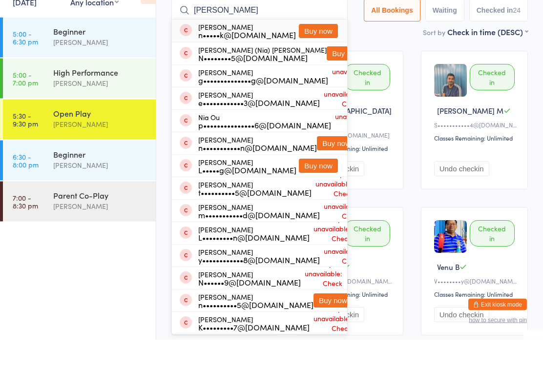
type input "[PERSON_NAME]"
click at [242, 62] on div "n•••••k@[DOMAIN_NAME]" at bounding box center [247, 66] width 98 height 8
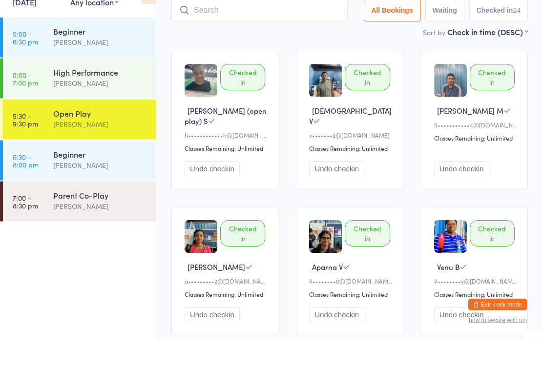
scroll to position [65, 0]
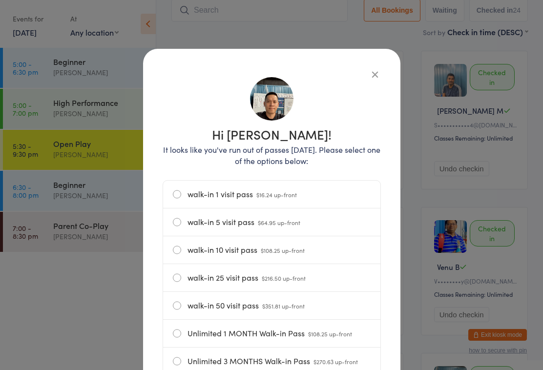
click at [369, 79] on button "button" at bounding box center [375, 74] width 12 height 12
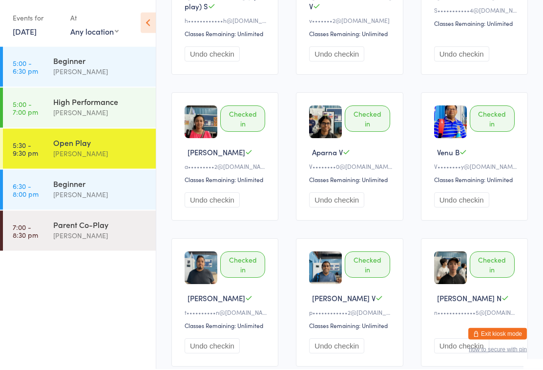
scroll to position [0, 0]
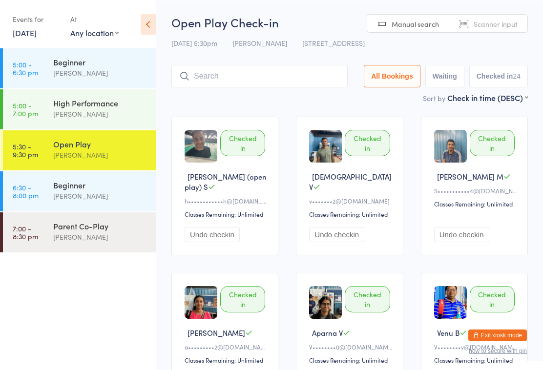
click at [231, 77] on input "search" at bounding box center [259, 75] width 176 height 22
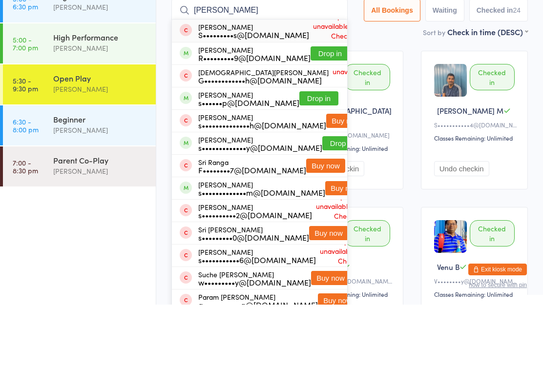
type input "[PERSON_NAME]"
click at [321, 157] on button "Drop in" at bounding box center [318, 164] width 39 height 14
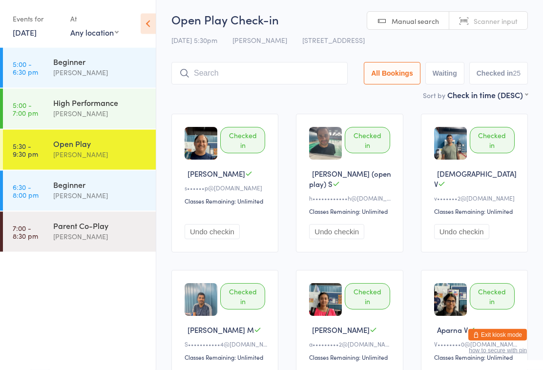
scroll to position [1, 0]
click at [238, 84] on input "search" at bounding box center [259, 74] width 176 height 22
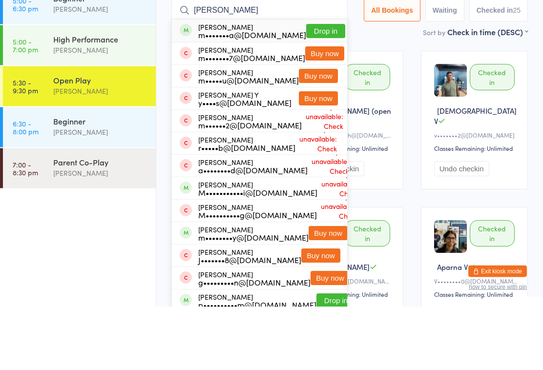
type input "[PERSON_NAME]"
click at [309, 88] on button "Drop in" at bounding box center [325, 95] width 39 height 14
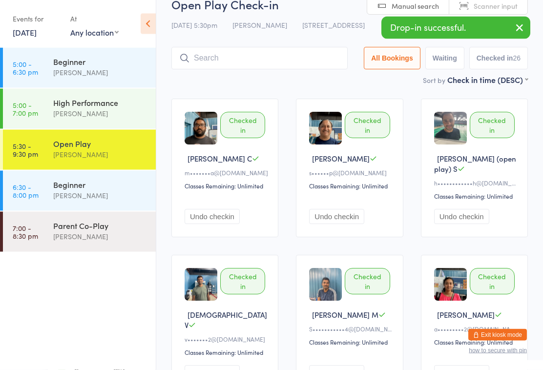
scroll to position [0, 0]
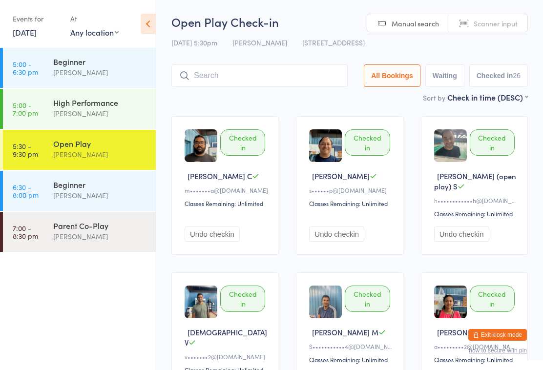
click at [237, 71] on input "search" at bounding box center [259, 75] width 176 height 22
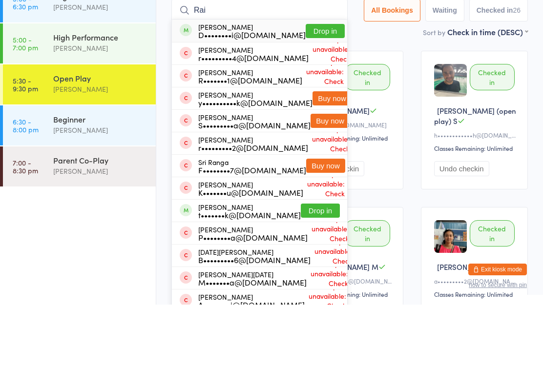
type input "Rai"
click at [329, 89] on button "Drop in" at bounding box center [325, 96] width 39 height 14
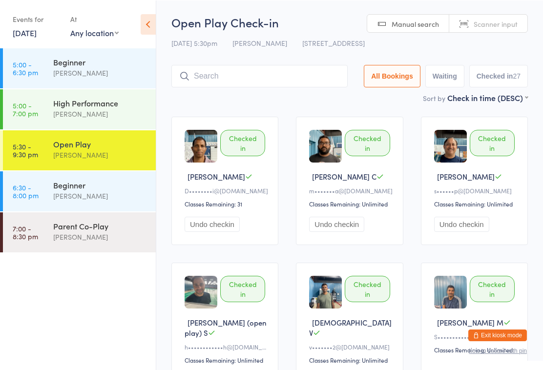
click at [209, 73] on input "search" at bounding box center [259, 75] width 176 height 22
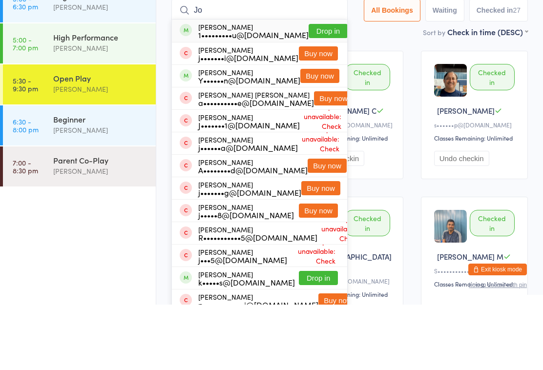
type input "Jo"
click at [319, 89] on button "Drop in" at bounding box center [328, 96] width 39 height 14
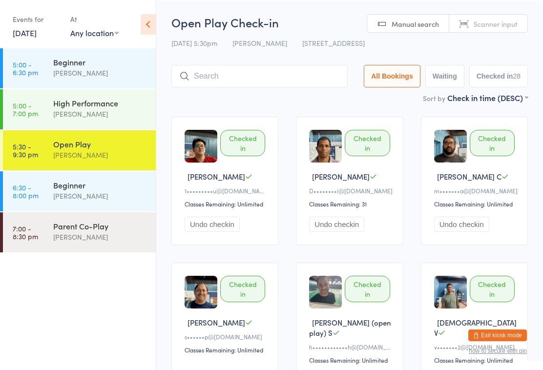
click at [237, 92] on div "Open Play Check-in [DATE] 5:30pm [PERSON_NAME] [STREET_ADDRESS] Manual search S…" at bounding box center [349, 53] width 357 height 78
click at [255, 76] on input "search" at bounding box center [259, 75] width 176 height 22
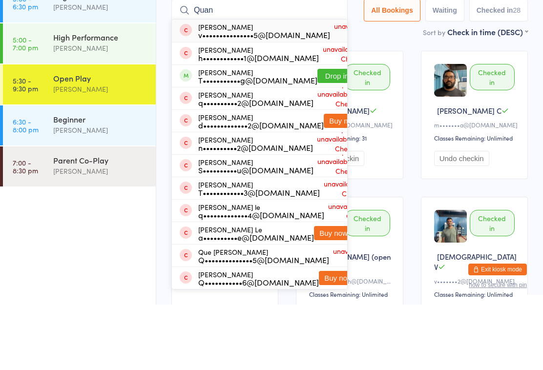
type input "[PERSON_NAME]"
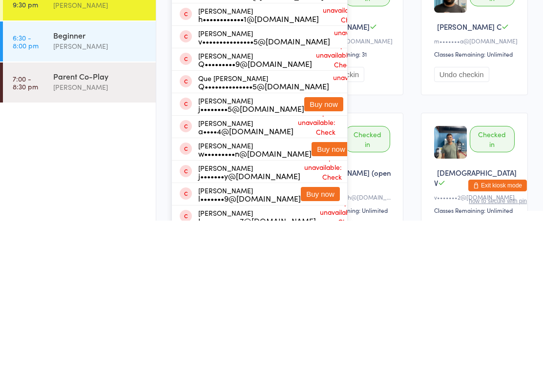
type input "[PERSON_NAME]"
click at [451, 51] on div "[DATE] 5:30pm [PERSON_NAME] [STREET_ADDRESS]" at bounding box center [349, 43] width 357 height 16
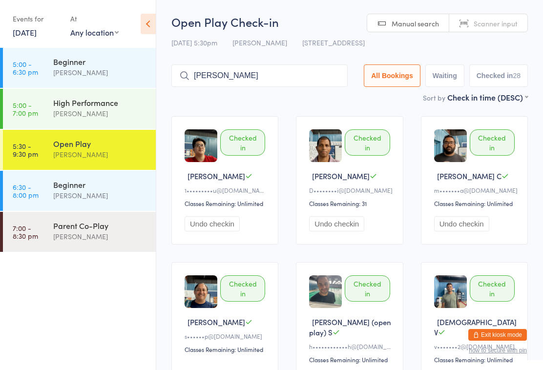
click at [105, 193] on div "[PERSON_NAME]" at bounding box center [100, 195] width 94 height 11
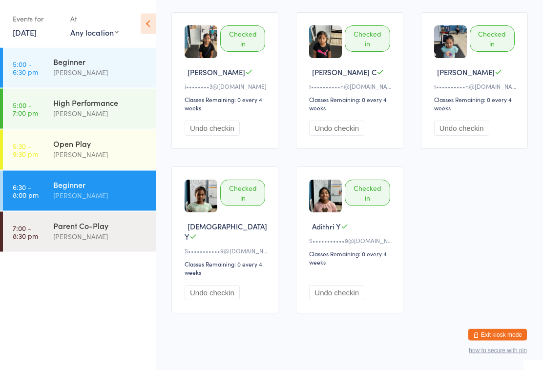
scroll to position [258, 0]
click at [111, 152] on div "[PERSON_NAME]" at bounding box center [100, 154] width 94 height 11
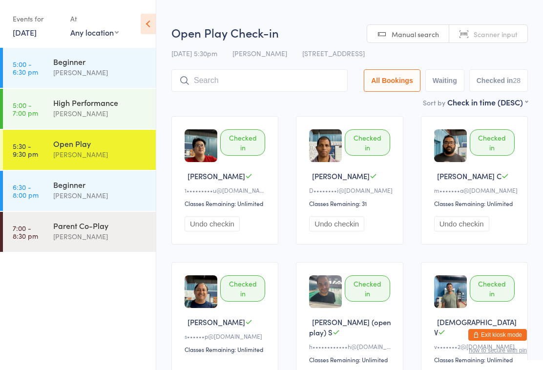
click at [230, 81] on input "search" at bounding box center [259, 80] width 176 height 22
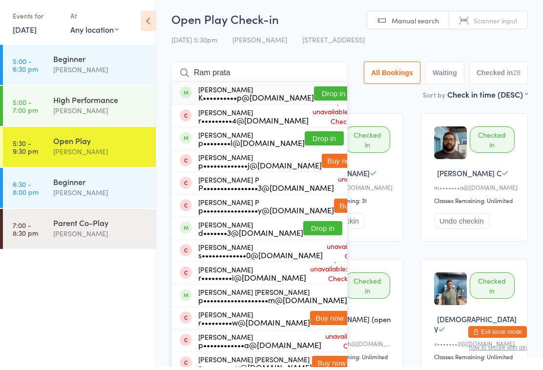
type input "Ram prata"
click at [316, 94] on button "Drop in" at bounding box center [333, 96] width 39 height 14
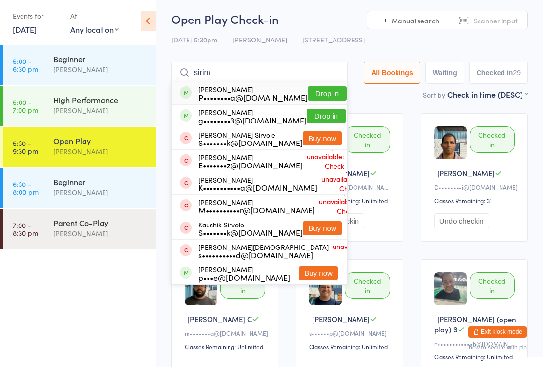
type input "sirim"
click at [317, 97] on button "Drop in" at bounding box center [327, 96] width 39 height 14
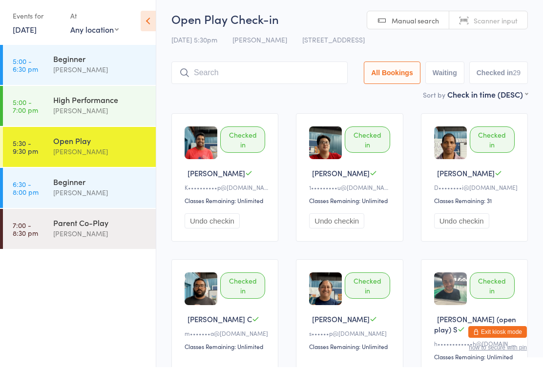
scroll to position [3, 0]
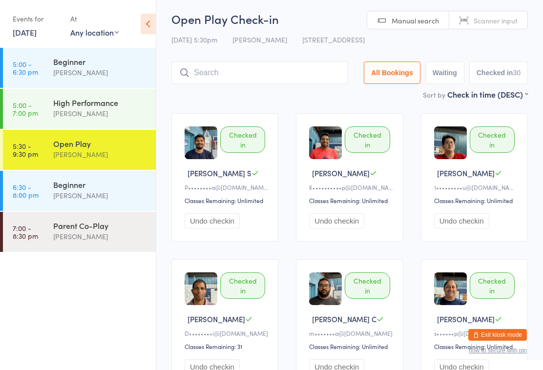
click at [265, 67] on input "search" at bounding box center [259, 73] width 176 height 22
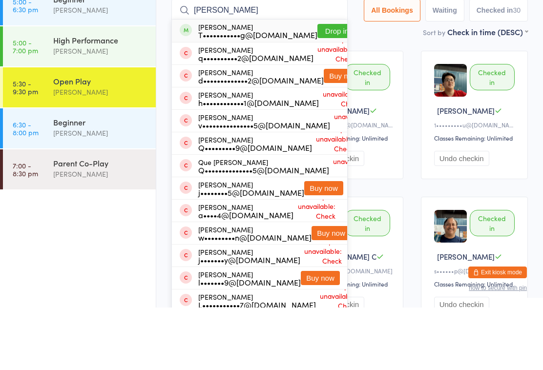
type input "[PERSON_NAME]"
click at [317, 86] on button "Drop in" at bounding box center [336, 93] width 39 height 14
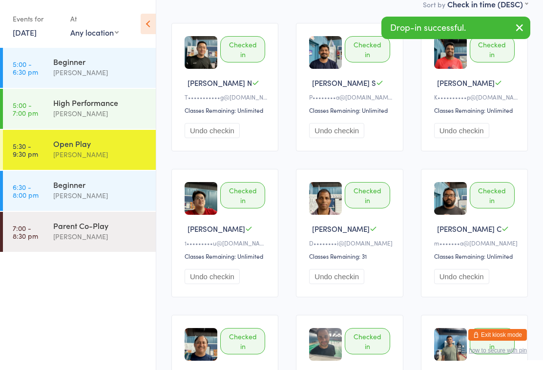
scroll to position [0, 0]
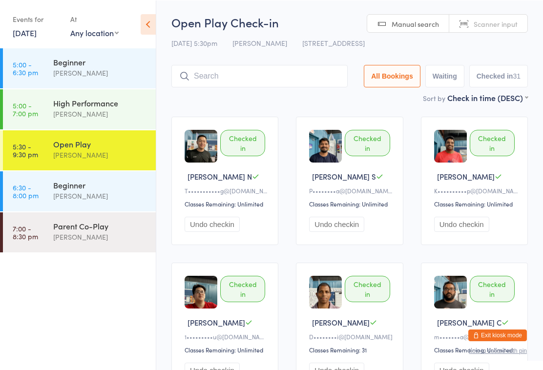
click at [268, 70] on input "search" at bounding box center [259, 75] width 176 height 22
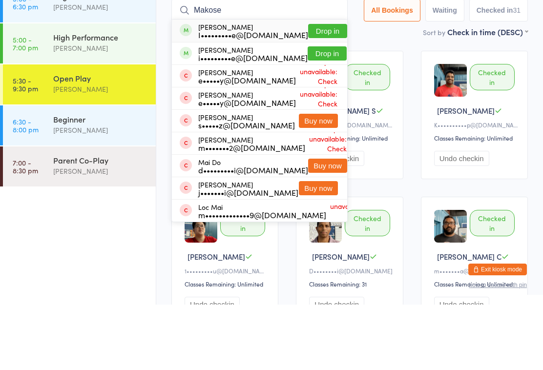
type input "Makose"
click at [322, 89] on button "Drop in" at bounding box center [327, 96] width 39 height 14
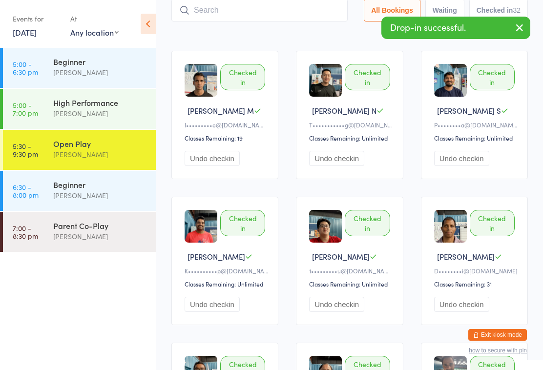
click at [194, 15] on input "search" at bounding box center [259, 10] width 176 height 22
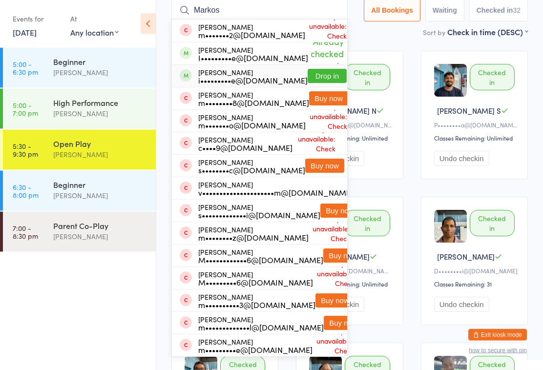
type input "Markos"
click at [322, 78] on button "Drop in" at bounding box center [327, 76] width 39 height 14
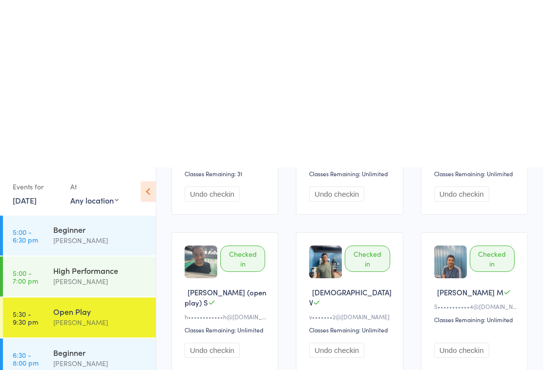
scroll to position [0, 0]
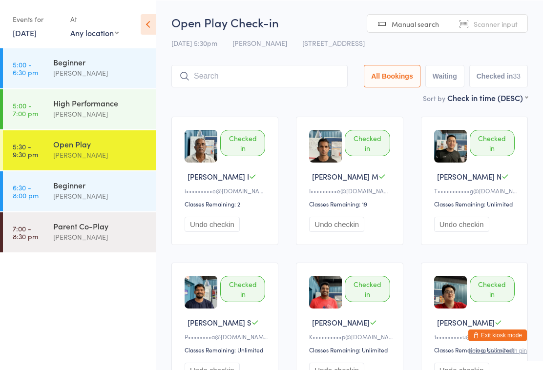
click at [262, 78] on input "search" at bounding box center [259, 75] width 176 height 22
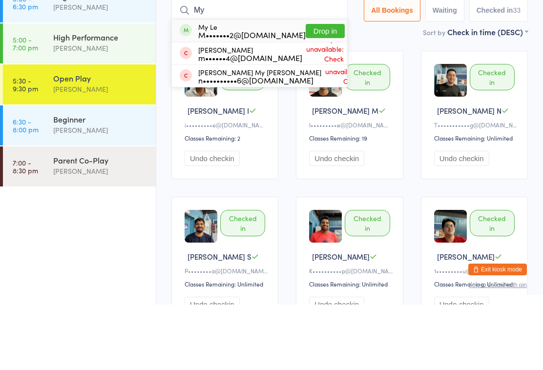
type input "My"
click at [232, 96] on div "M•••••••2@[DOMAIN_NAME]" at bounding box center [251, 100] width 107 height 8
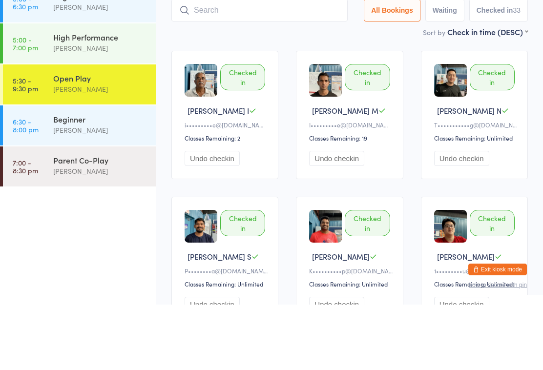
scroll to position [65, 0]
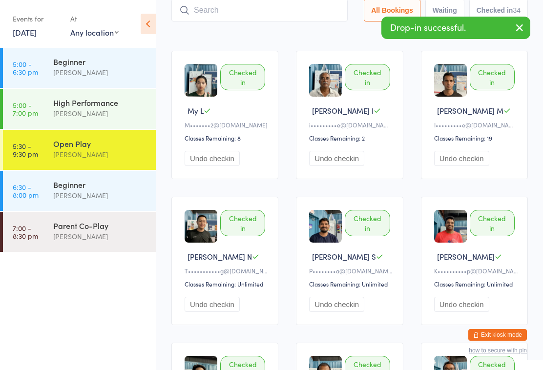
click at [108, 303] on ul "5:00 - 6:30 pm Beginner [PERSON_NAME] 5:00 - 7:00 pm High Performance [PERSON_N…" at bounding box center [78, 209] width 156 height 322
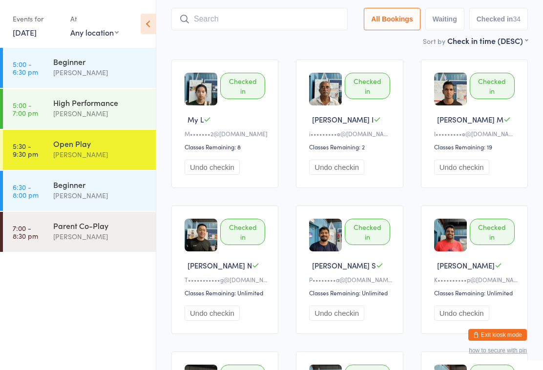
scroll to position [0, 0]
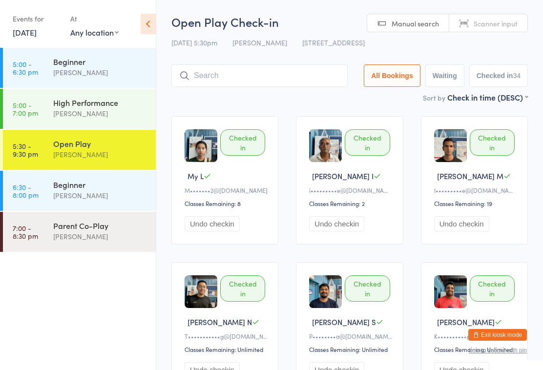
click at [206, 73] on input "search" at bounding box center [259, 75] width 176 height 22
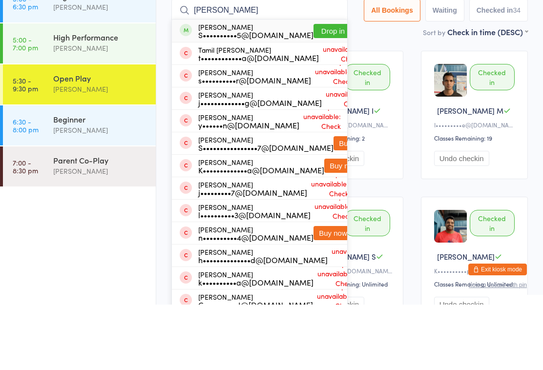
type input "[PERSON_NAME]"
click at [314, 89] on button "Drop in" at bounding box center [333, 96] width 39 height 14
